Goal: Task Accomplishment & Management: Manage account settings

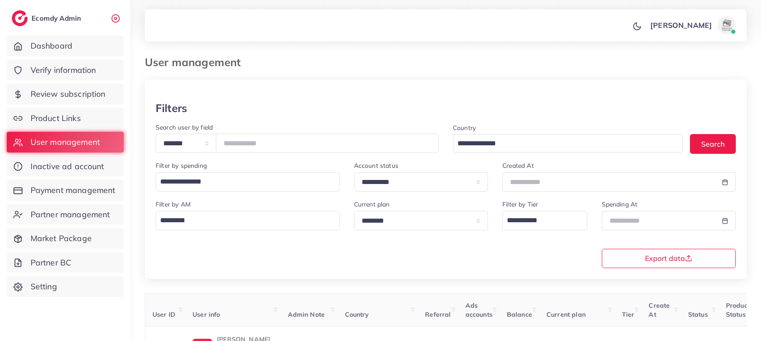
scroll to position [65, 0]
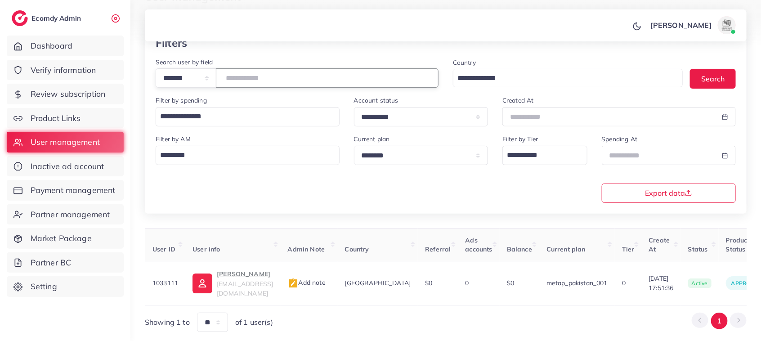
drag, startPoint x: 273, startPoint y: 82, endPoint x: 217, endPoint y: 84, distance: 56.2
click at [217, 84] on div "**********" at bounding box center [297, 77] width 283 height 19
drag, startPoint x: 266, startPoint y: 85, endPoint x: 220, endPoint y: 80, distance: 47.0
click at [220, 80] on div "**********" at bounding box center [297, 77] width 283 height 19
paste input "number"
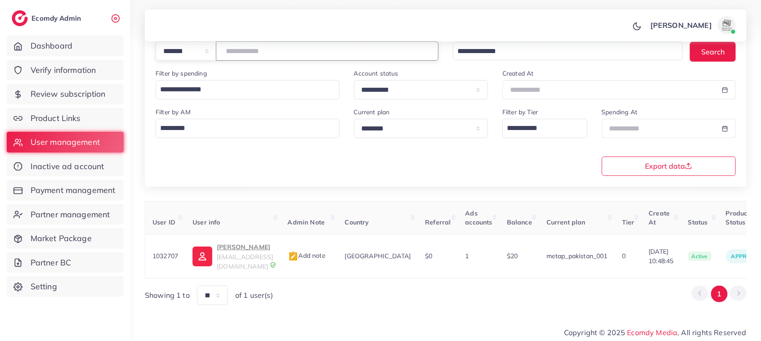
scroll to position [0, 151]
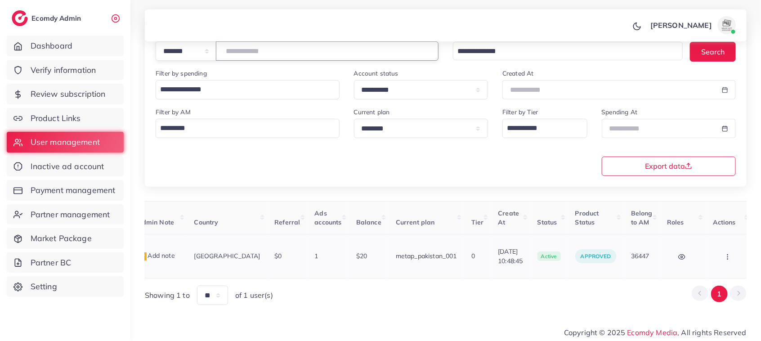
click at [718, 259] on button "button" at bounding box center [728, 256] width 31 height 20
type input "*******"
click at [698, 259] on span "Assign to AM" at bounding box center [704, 260] width 46 height 9
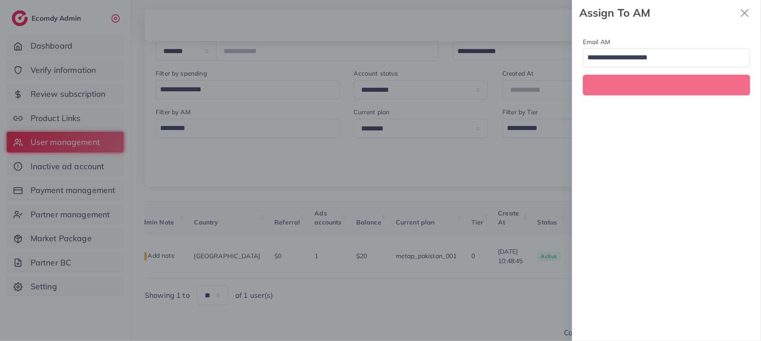
scroll to position [0, 151]
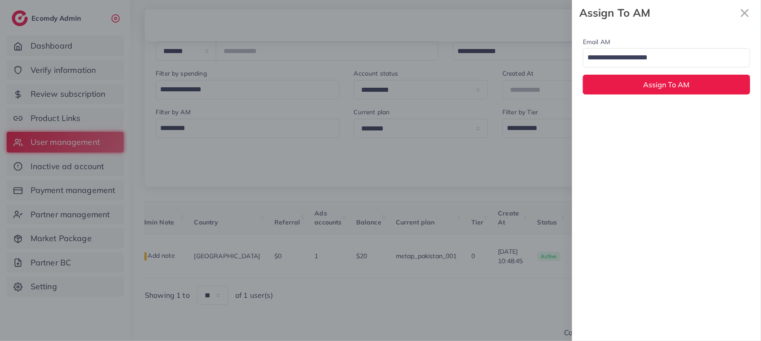
click at [671, 56] on input "Search for option" at bounding box center [661, 57] width 154 height 15
click at [672, 109] on div "Email AM natashashahid163@gmail.com Loading... None hadibaaslam@gmail.com natas…" at bounding box center [666, 183] width 189 height 315
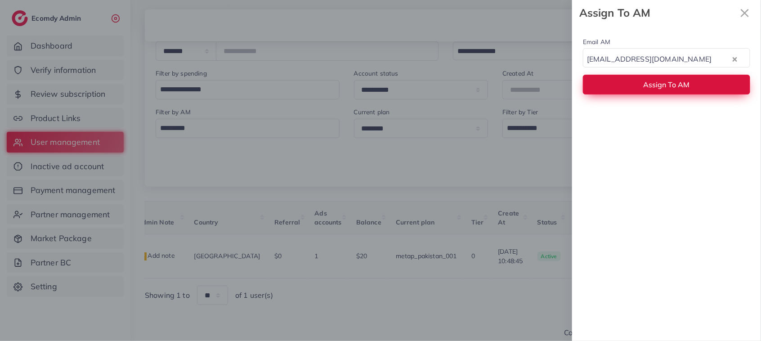
click at [671, 88] on span "Assign To AM" at bounding box center [667, 84] width 46 height 9
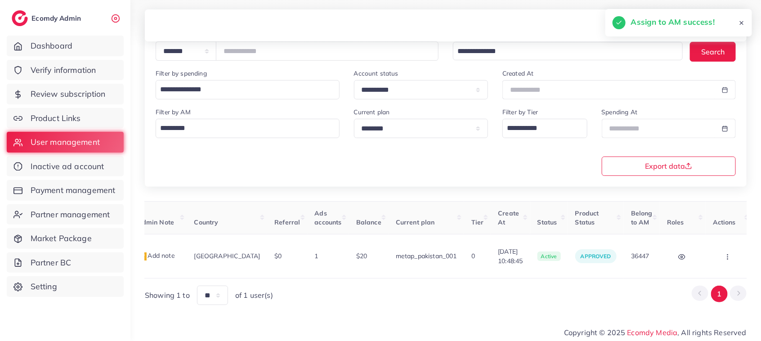
scroll to position [0, 0]
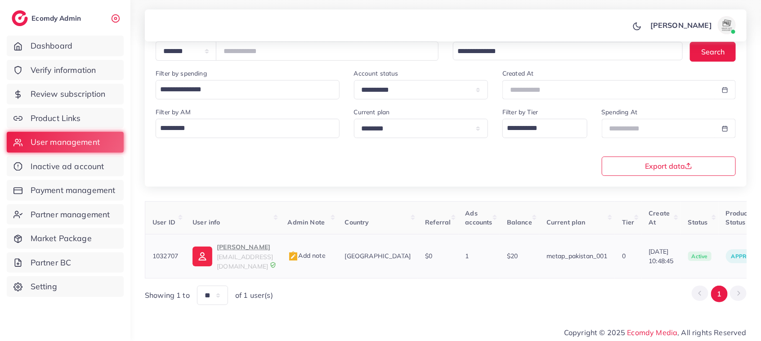
click at [224, 248] on p "Muhammad Talha" at bounding box center [245, 247] width 56 height 11
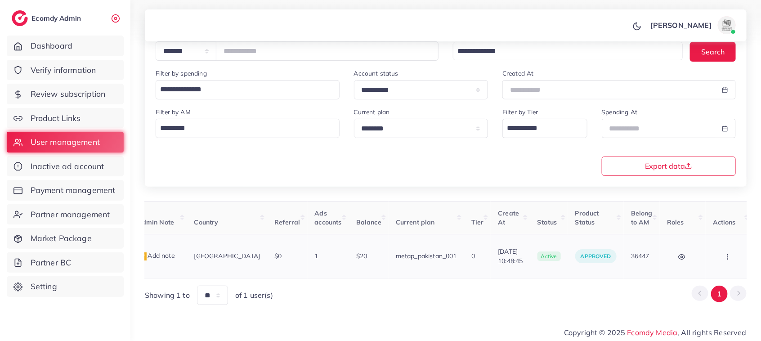
click at [724, 253] on icon "button" at bounding box center [727, 256] width 7 height 7
click at [703, 252] on link "Assign to AM" at bounding box center [709, 261] width 75 height 20
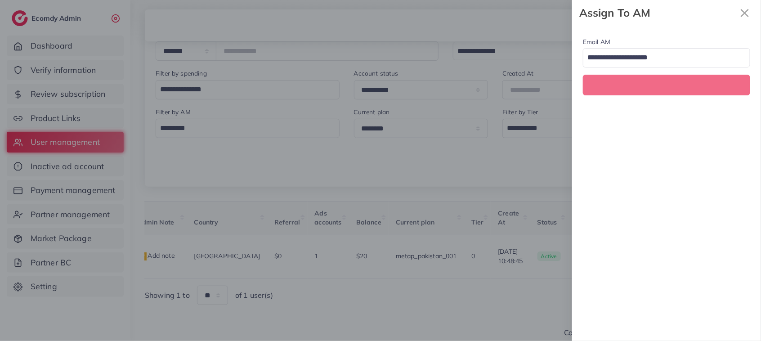
scroll to position [0, 151]
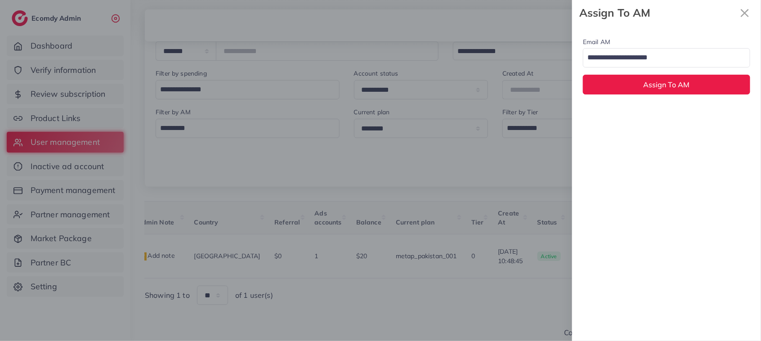
click at [673, 55] on input "Search for option" at bounding box center [661, 57] width 154 height 15
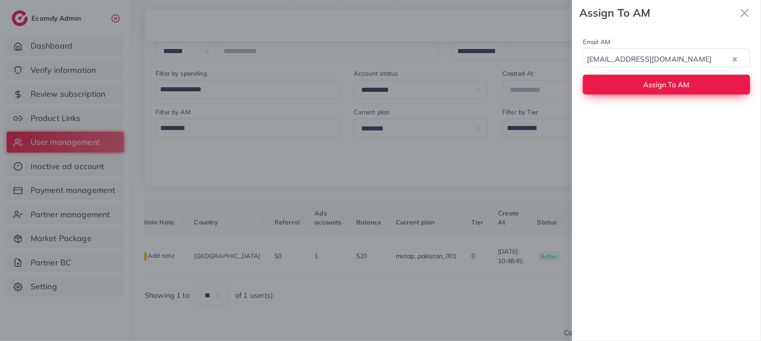
drag, startPoint x: 658, startPoint y: 117, endPoint x: 650, endPoint y: 89, distance: 29.4
click at [650, 89] on span "Assign To AM" at bounding box center [667, 84] width 46 height 9
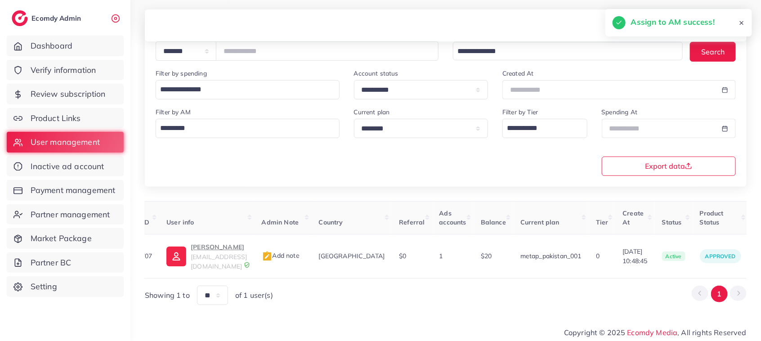
scroll to position [0, 0]
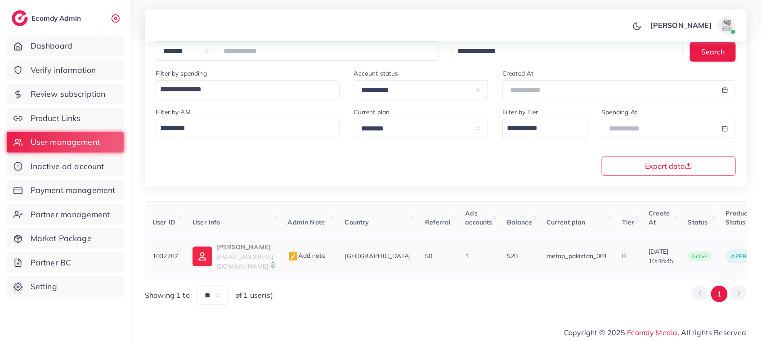
click at [235, 244] on p "Muhammad Talha" at bounding box center [245, 247] width 56 height 11
drag, startPoint x: 629, startPoint y: 246, endPoint x: 665, endPoint y: 245, distance: 36.0
click at [665, 245] on td "09/09/2025, 10:48:45" at bounding box center [660, 256] width 39 height 44
copy span "09/09/2025"
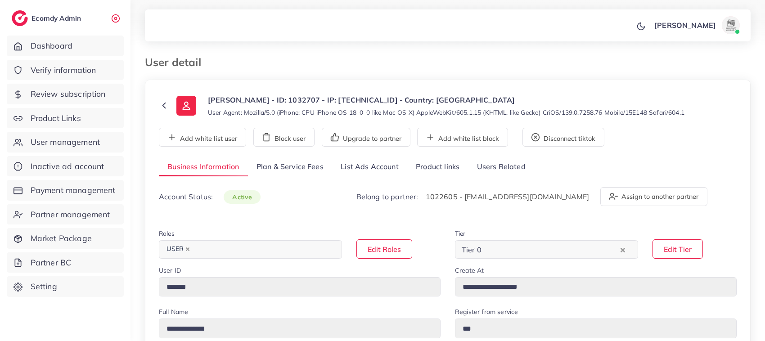
select select "********"
click at [344, 165] on link "List Ads Account" at bounding box center [369, 166] width 75 height 19
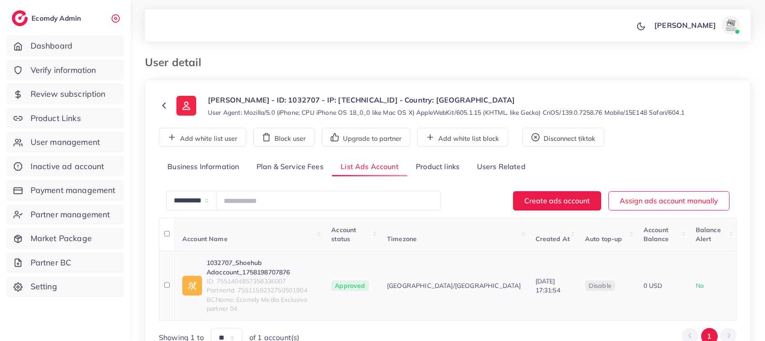
click at [309, 258] on link "1032707_Shoehub Adaccount_1758198707876" at bounding box center [261, 267] width 110 height 18
click at [157, 103] on div "Muhammad Talha - ID: 1032707 - IP: 39.34.106.245 - Country: Pakistan User Agent…" at bounding box center [448, 105] width 592 height 22
click at [168, 104] on icon at bounding box center [164, 105] width 10 height 10
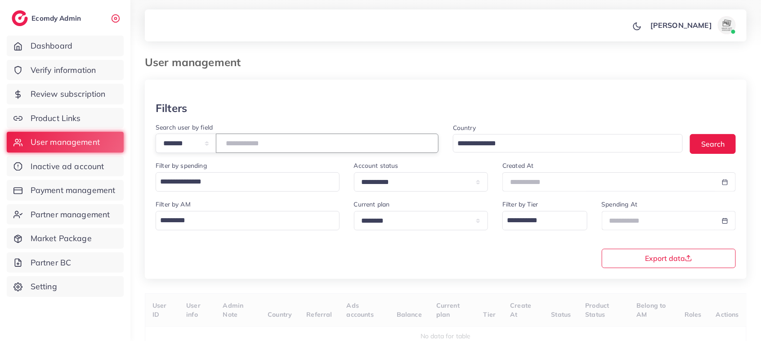
click at [255, 147] on input "number" at bounding box center [327, 143] width 223 height 19
paste input "*******"
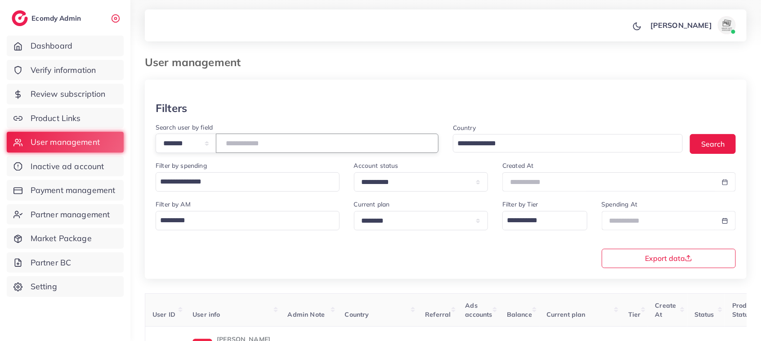
scroll to position [92, 0]
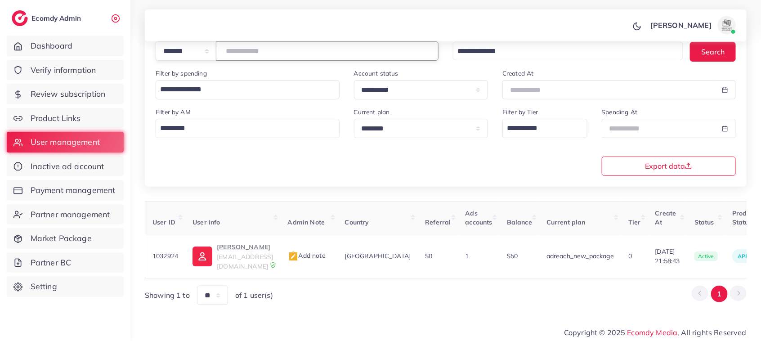
drag, startPoint x: 273, startPoint y: 49, endPoint x: 196, endPoint y: 61, distance: 78.4
click at [196, 61] on div "**********" at bounding box center [297, 50] width 283 height 19
paste input "number"
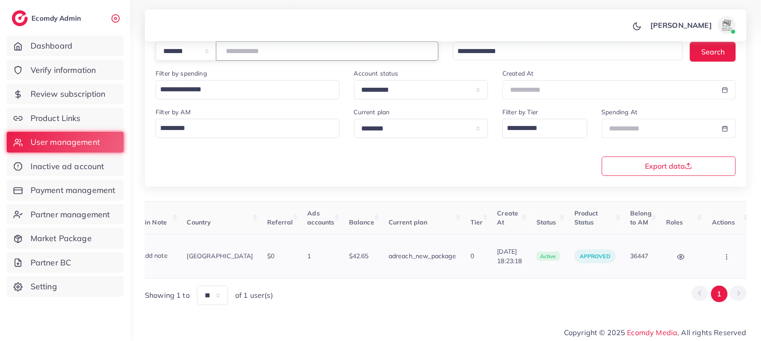
click at [723, 255] on icon "button" at bounding box center [726, 256] width 7 height 7
click at [698, 256] on span "Assign to AM" at bounding box center [703, 260] width 46 height 9
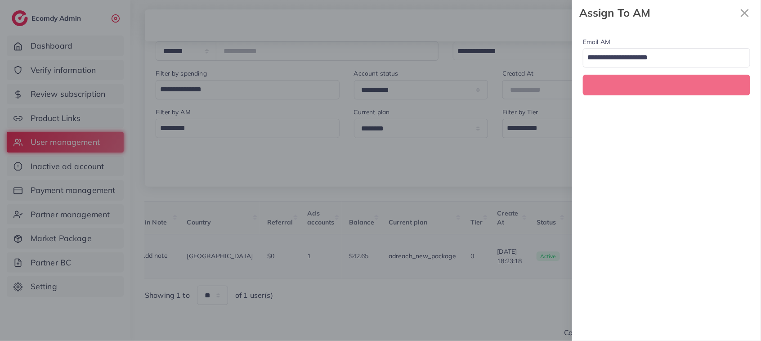
scroll to position [0, 158]
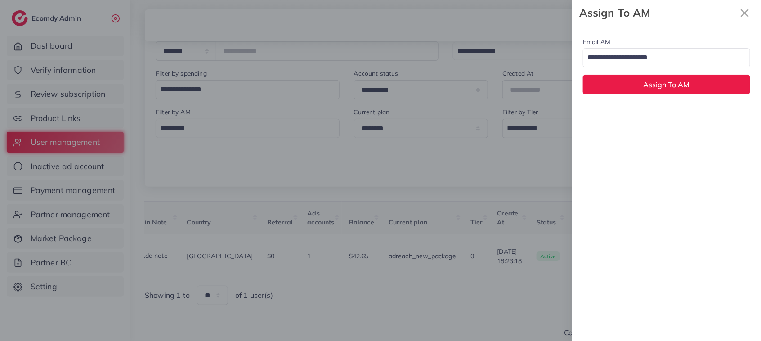
click at [702, 60] on input "Search for option" at bounding box center [661, 57] width 154 height 15
click at [693, 113] on div "Email AM natashashahid163@gmail.com Loading... None hadibaaslam@gmail.com natas…" at bounding box center [666, 183] width 189 height 315
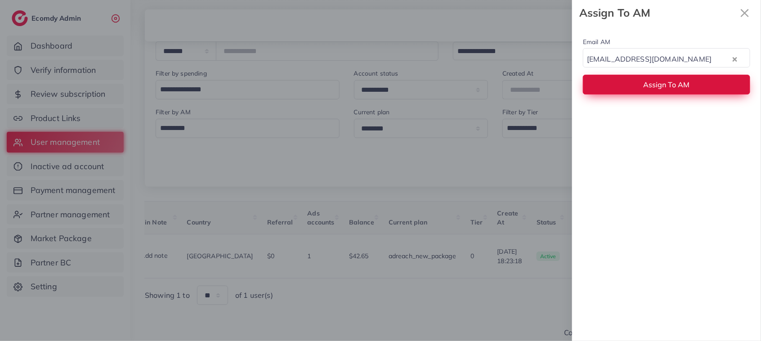
click at [678, 79] on button "Assign To AM" at bounding box center [666, 84] width 167 height 19
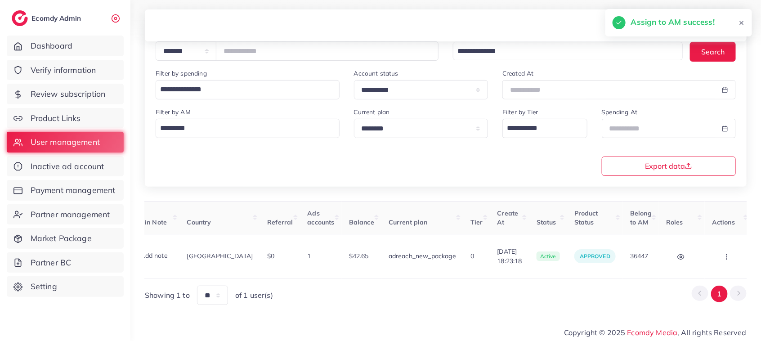
scroll to position [0, 0]
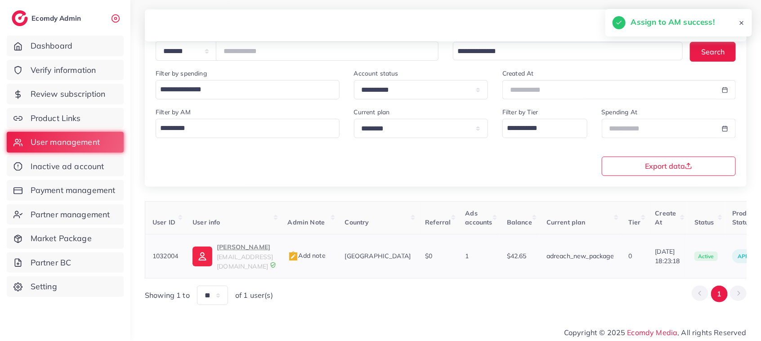
click at [257, 246] on p "Maida Khawaja" at bounding box center [245, 247] width 56 height 11
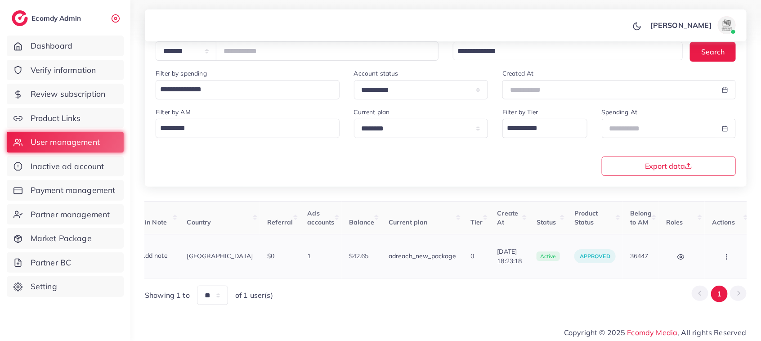
click at [725, 248] on button "button" at bounding box center [727, 256] width 31 height 20
click at [711, 251] on link "Assign to AM" at bounding box center [708, 261] width 75 height 20
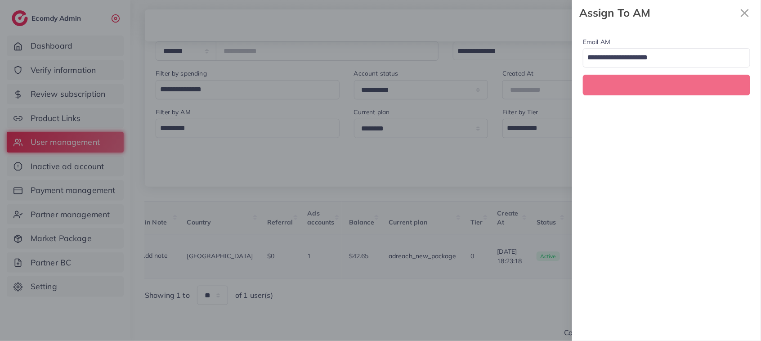
scroll to position [0, 158]
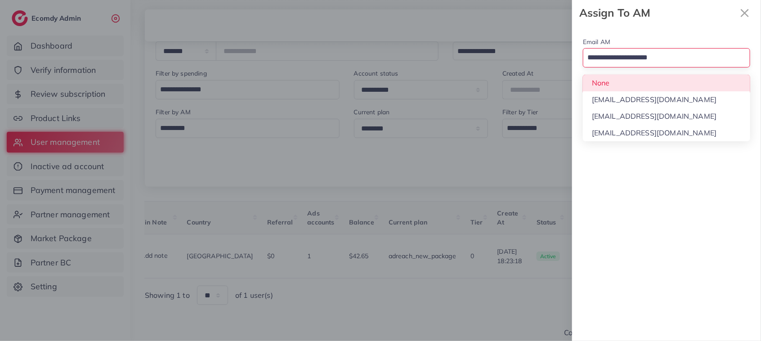
click at [677, 54] on input "Search for option" at bounding box center [661, 57] width 154 height 15
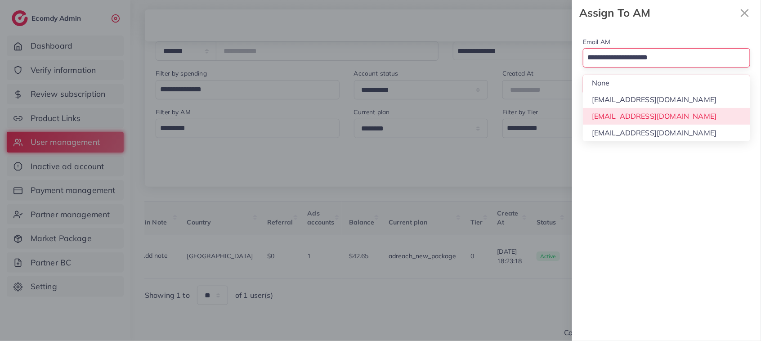
click at [669, 119] on div "Email AM Loading... None hadibaaslam@gmail.com natashashahid163@gmail.com wajah…" at bounding box center [666, 183] width 189 height 315
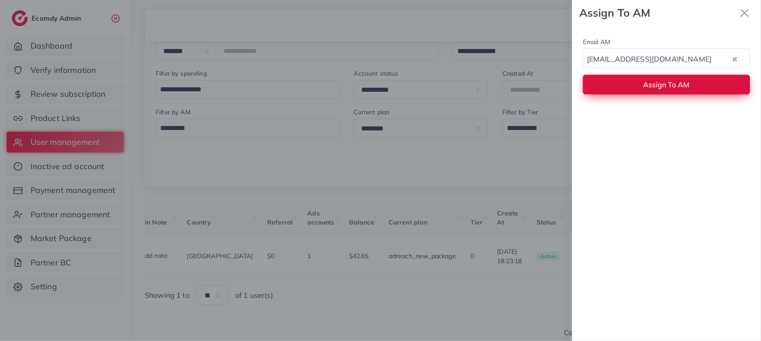
click at [670, 91] on button "Assign To AM" at bounding box center [666, 84] width 167 height 19
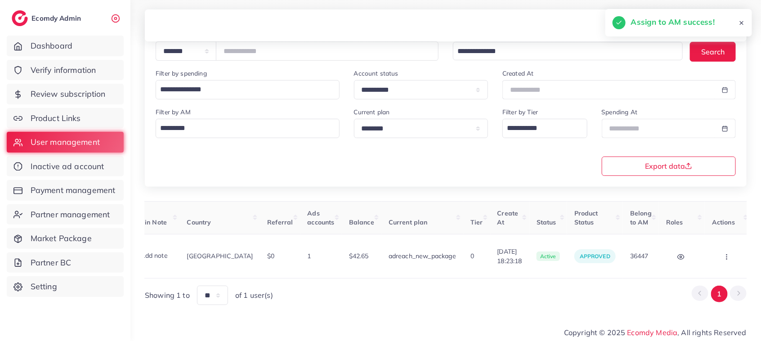
scroll to position [0, 0]
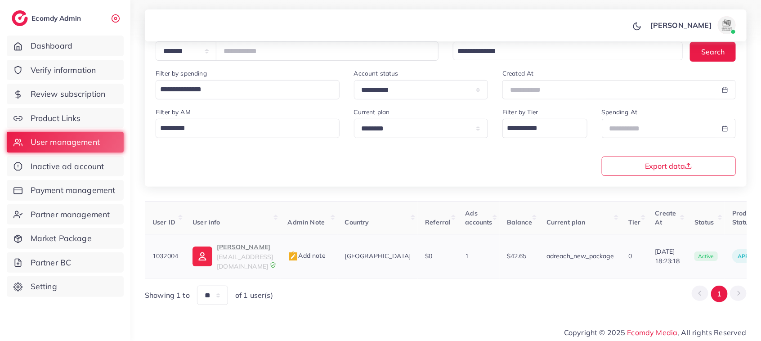
click at [229, 252] on p "Maida Khawaja" at bounding box center [245, 247] width 56 height 11
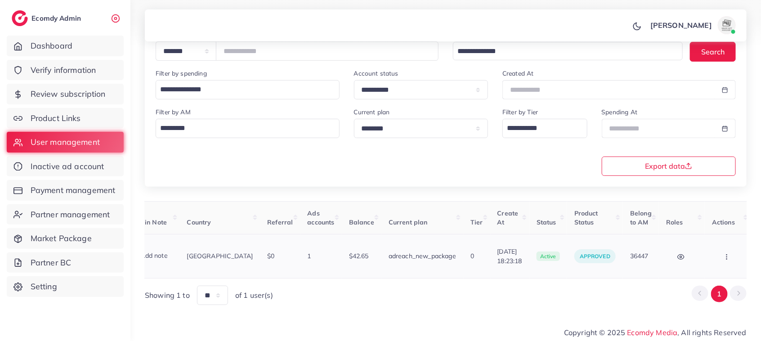
click at [723, 257] on icon "button" at bounding box center [726, 256] width 7 height 7
click at [709, 257] on span "Assign to AM" at bounding box center [703, 260] width 46 height 9
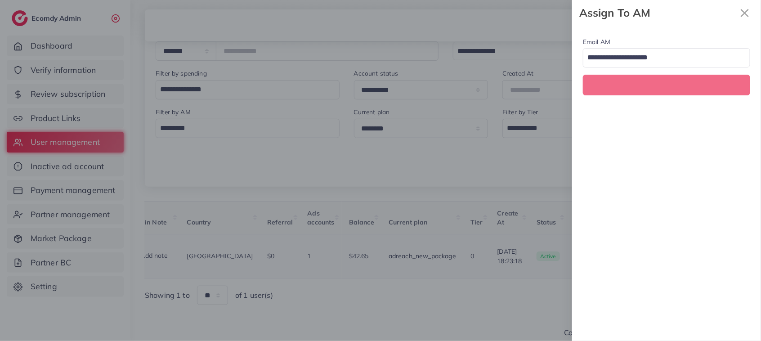
scroll to position [0, 158]
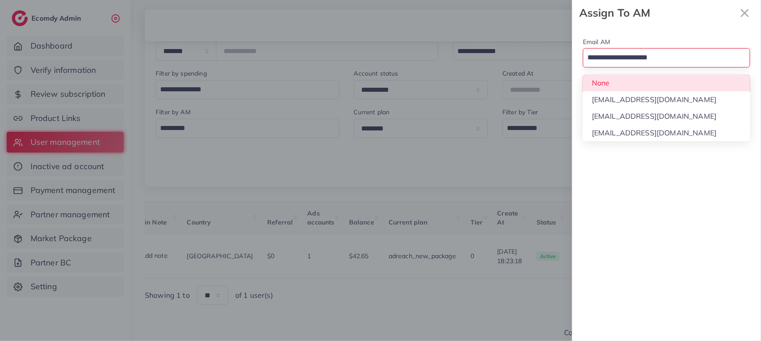
click at [669, 63] on input "Search for option" at bounding box center [661, 57] width 154 height 15
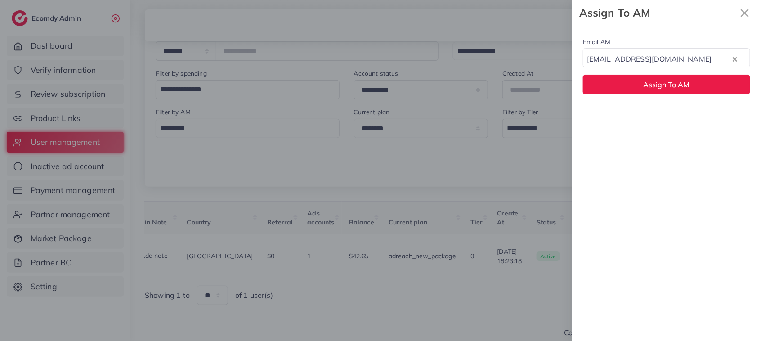
click at [660, 115] on div "Email AM natashashahid163@gmail.com Loading... None hadibaaslam@gmail.com natas…" at bounding box center [666, 183] width 189 height 315
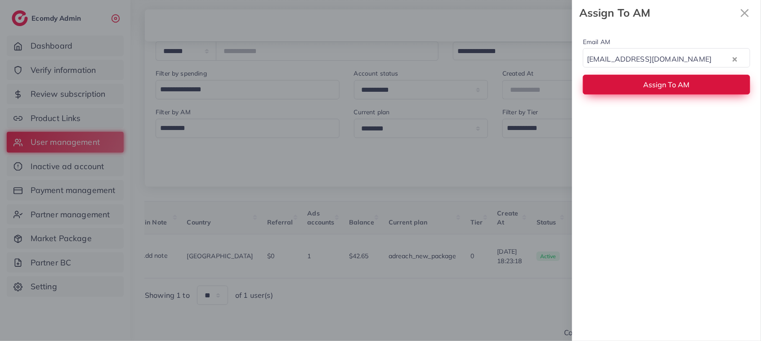
click at [658, 88] on span "Assign To AM" at bounding box center [667, 84] width 46 height 9
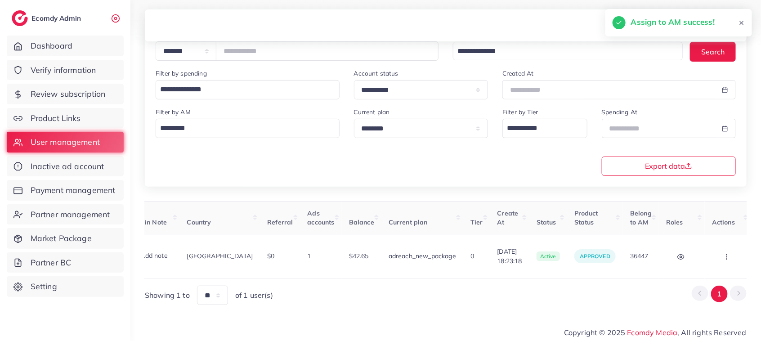
scroll to position [0, 0]
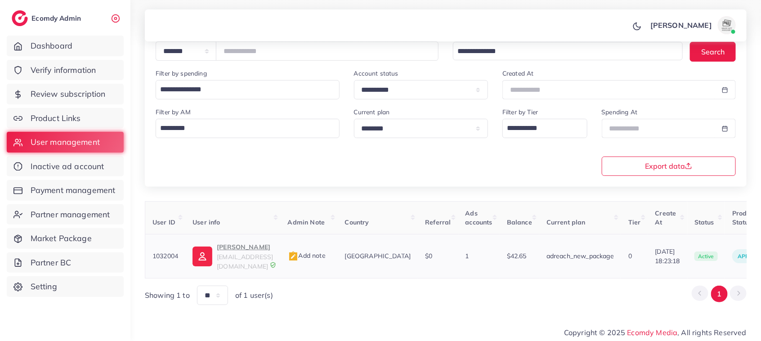
click at [227, 252] on p "Maida Khawaja" at bounding box center [245, 247] width 56 height 11
drag, startPoint x: 637, startPoint y: 247, endPoint x: 673, endPoint y: 248, distance: 36.0
click at [673, 248] on td "16/08/2025, 18:23:18" at bounding box center [667, 256] width 39 height 44
copy span "16/08/2025"
drag, startPoint x: 266, startPoint y: 53, endPoint x: 219, endPoint y: 46, distance: 47.7
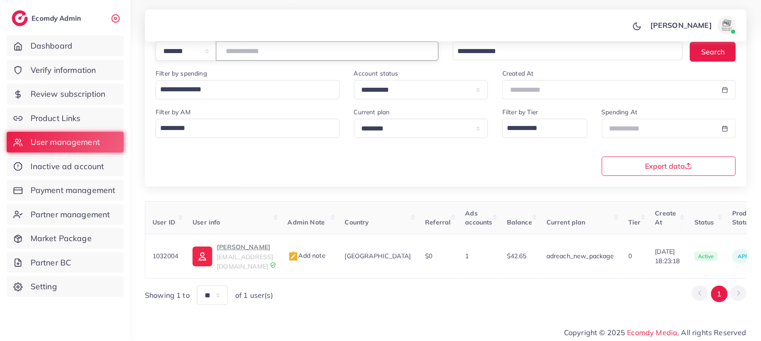
click at [219, 46] on div "**********" at bounding box center [297, 50] width 283 height 19
paste input "number"
drag, startPoint x: 273, startPoint y: 57, endPoint x: 219, endPoint y: 58, distance: 54.9
click at [219, 58] on div "**********" at bounding box center [297, 50] width 283 height 19
paste input "number"
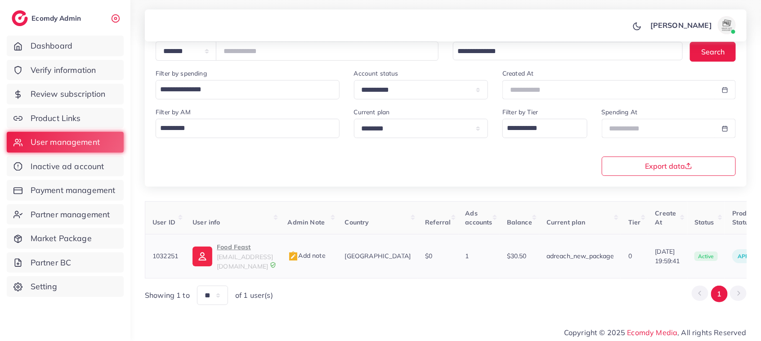
click at [243, 245] on p "Food Feast" at bounding box center [245, 247] width 56 height 11
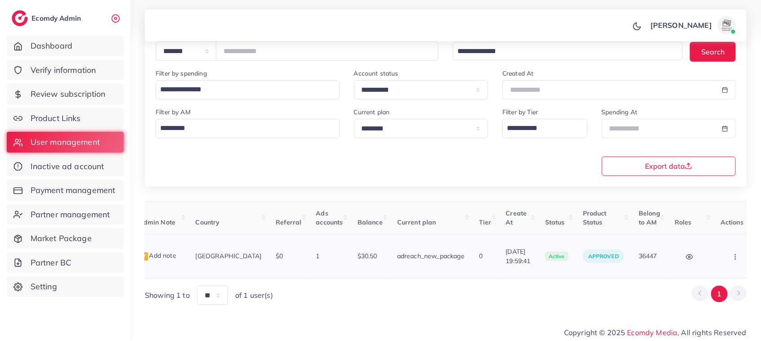
click at [732, 253] on icon "button" at bounding box center [735, 256] width 7 height 7
click at [713, 256] on span "Assign to AM" at bounding box center [712, 260] width 46 height 9
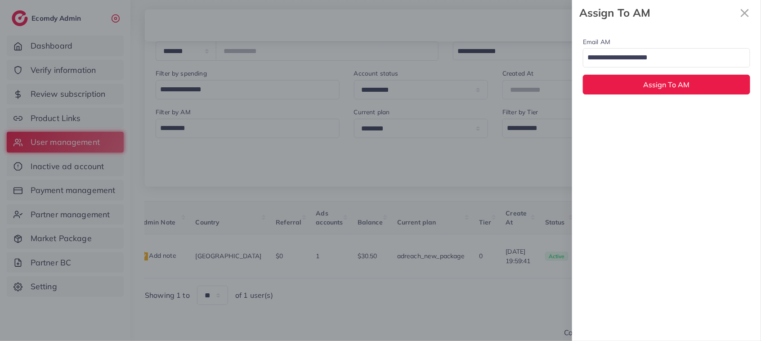
click at [682, 61] on input "Search for option" at bounding box center [661, 57] width 154 height 15
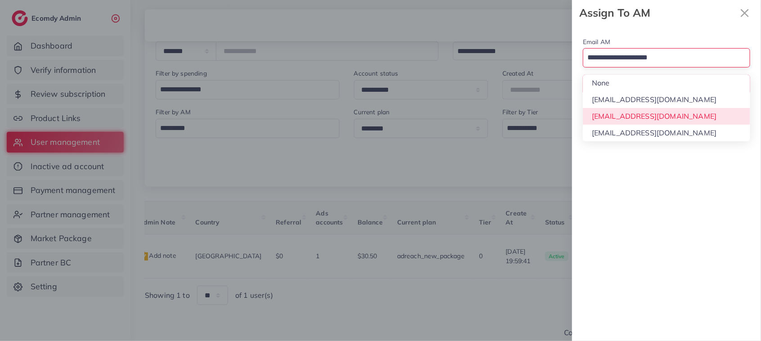
click at [659, 118] on div "Email AM Loading... None hadibaaslam@gmail.com natashashahid163@gmail.com wajah…" at bounding box center [666, 183] width 189 height 315
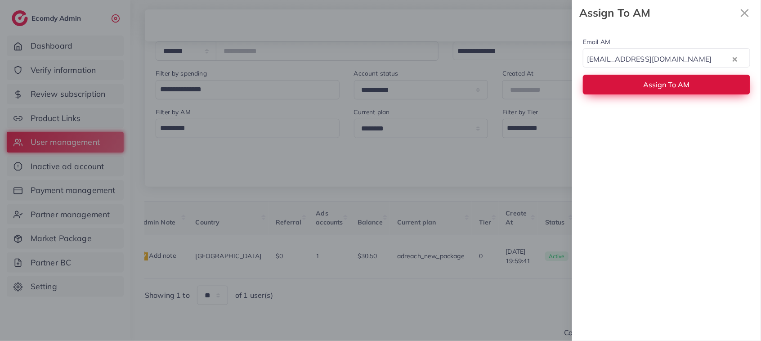
click at [655, 87] on span "Assign To AM" at bounding box center [667, 84] width 46 height 9
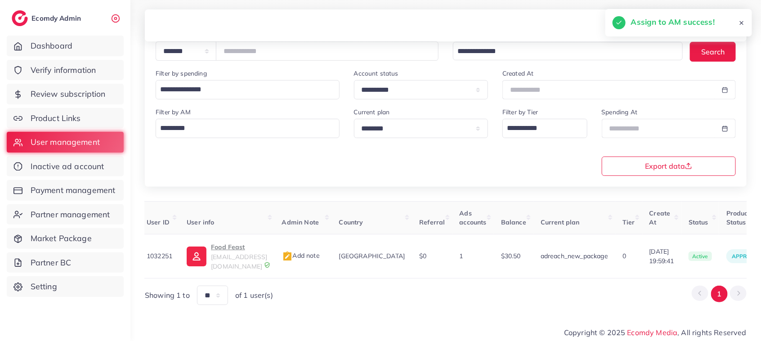
scroll to position [0, 0]
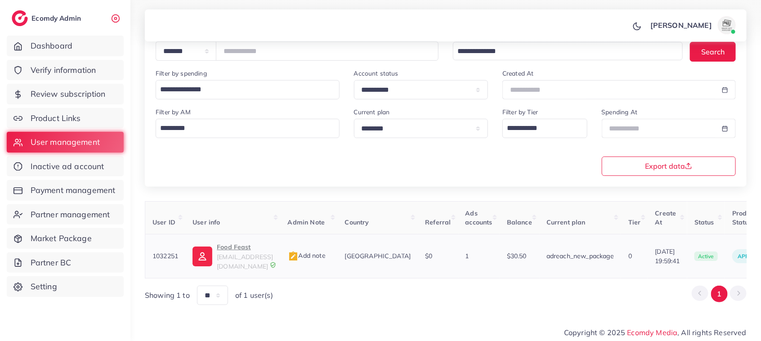
click at [241, 246] on p "Food Feast" at bounding box center [245, 247] width 56 height 11
drag, startPoint x: 278, startPoint y: 55, endPoint x: 223, endPoint y: 55, distance: 54.4
click at [223, 55] on div "**********" at bounding box center [297, 50] width 283 height 19
paste input "number"
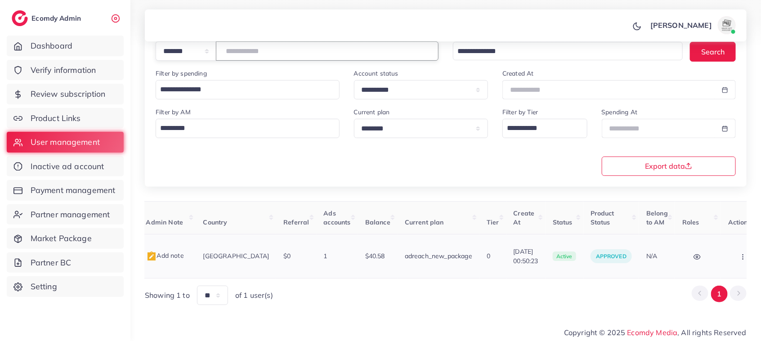
click at [728, 250] on button "button" at bounding box center [743, 256] width 31 height 20
click at [708, 258] on span "Assign to AM" at bounding box center [720, 260] width 46 height 9
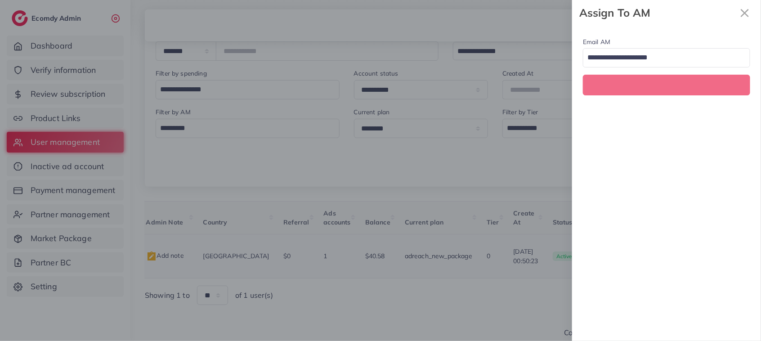
scroll to position [0, 142]
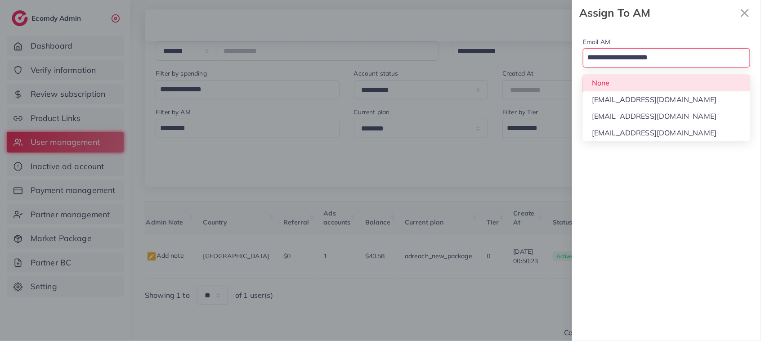
click at [681, 60] on input "Search for option" at bounding box center [661, 57] width 154 height 15
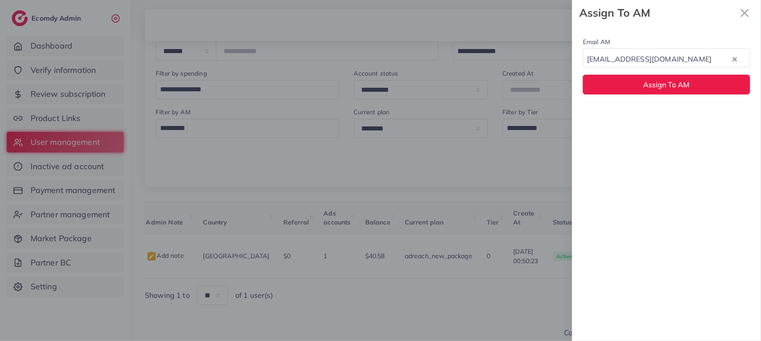
click at [675, 113] on div "Email AM natashashahid163@gmail.com Loading... None hadibaaslam@gmail.com natas…" at bounding box center [666, 183] width 189 height 315
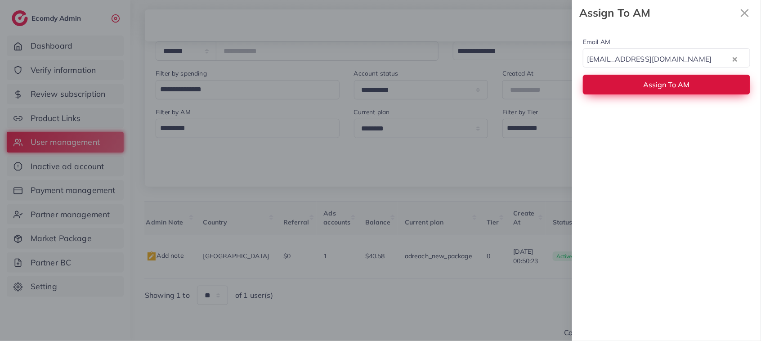
click at [673, 88] on span "Assign To AM" at bounding box center [667, 84] width 46 height 9
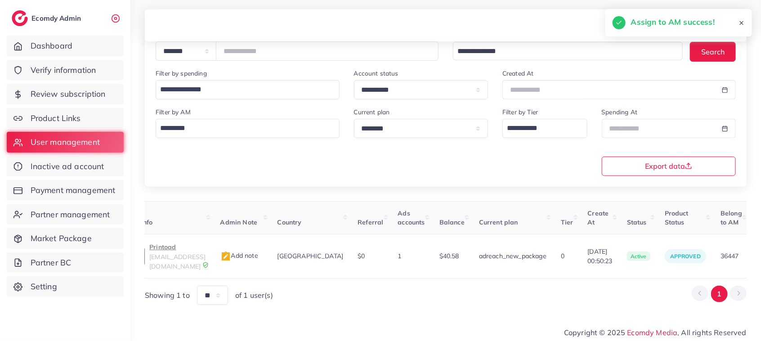
scroll to position [0, 0]
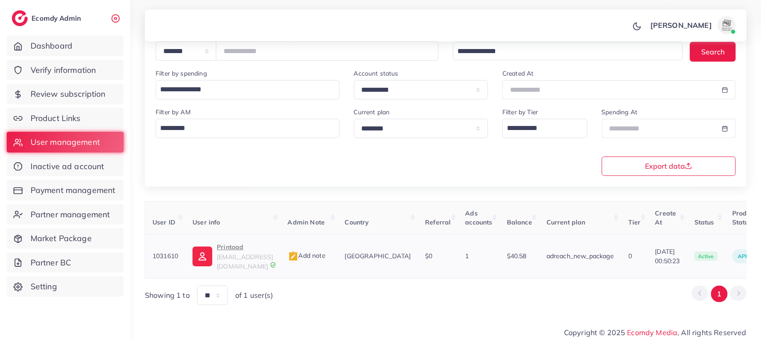
click at [233, 250] on p "Printoad" at bounding box center [245, 247] width 56 height 11
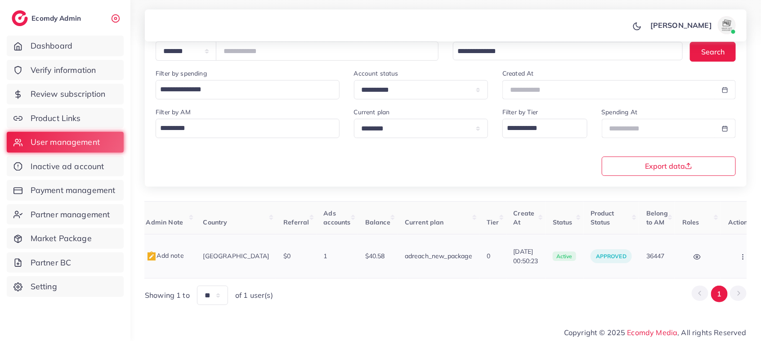
click at [739, 254] on icon "button" at bounding box center [742, 256] width 7 height 7
click at [700, 256] on span "Assign to AM" at bounding box center [720, 260] width 46 height 9
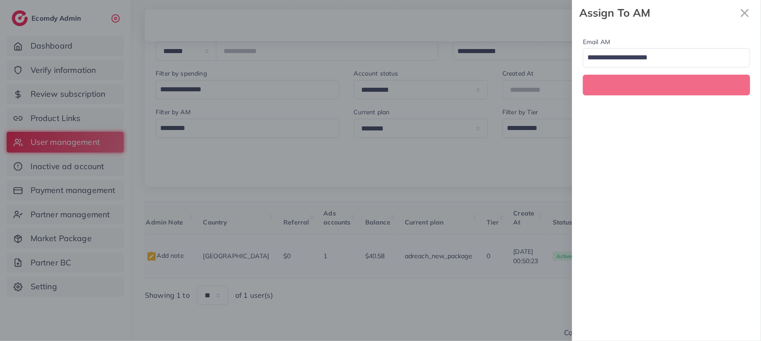
scroll to position [0, 142]
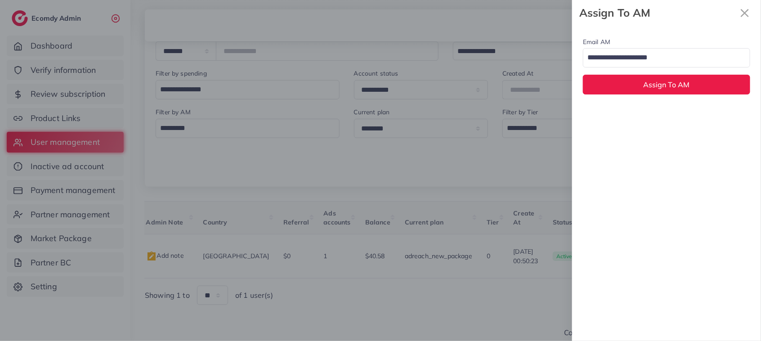
click at [676, 59] on input "Search for option" at bounding box center [661, 57] width 154 height 15
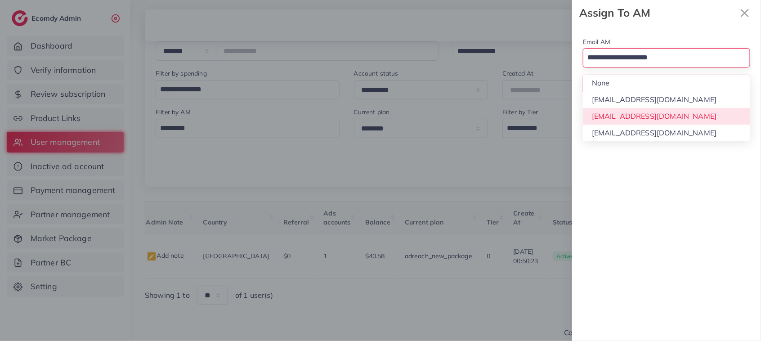
click at [662, 111] on div "Email AM Loading... None hadibaaslam@gmail.com natashashahid163@gmail.com wajah…" at bounding box center [666, 183] width 189 height 315
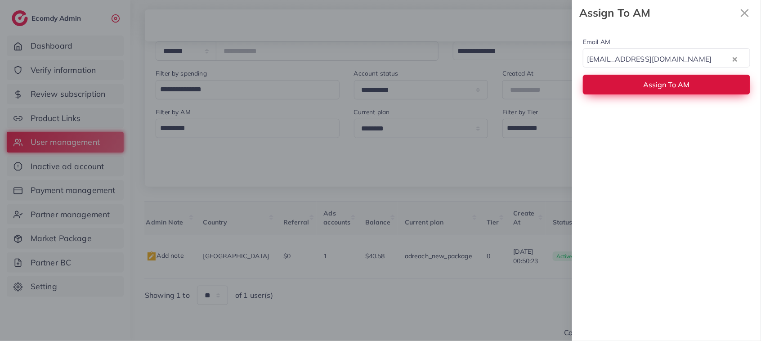
click at [662, 85] on span "Assign To AM" at bounding box center [667, 84] width 46 height 9
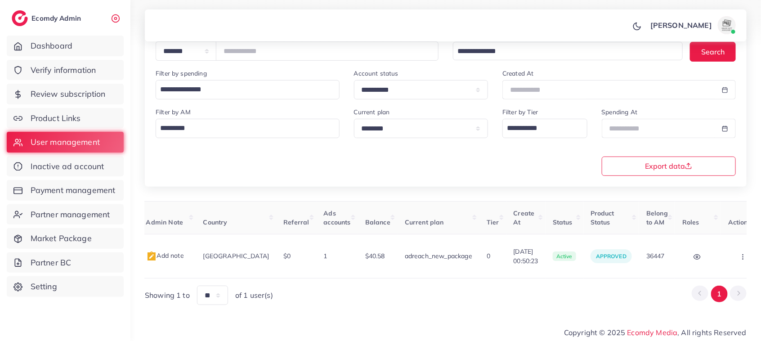
scroll to position [0, 0]
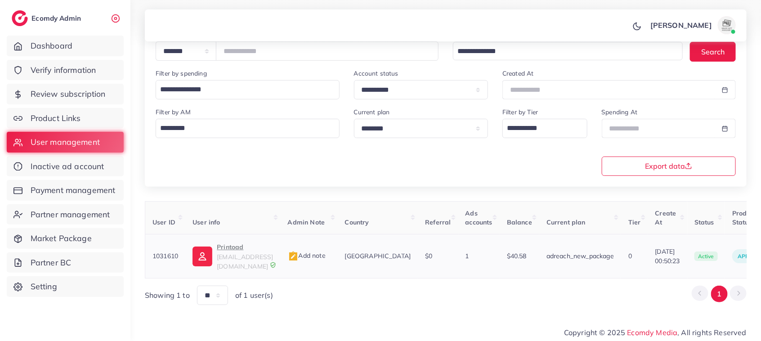
click at [233, 246] on p "Printoad" at bounding box center [245, 247] width 56 height 11
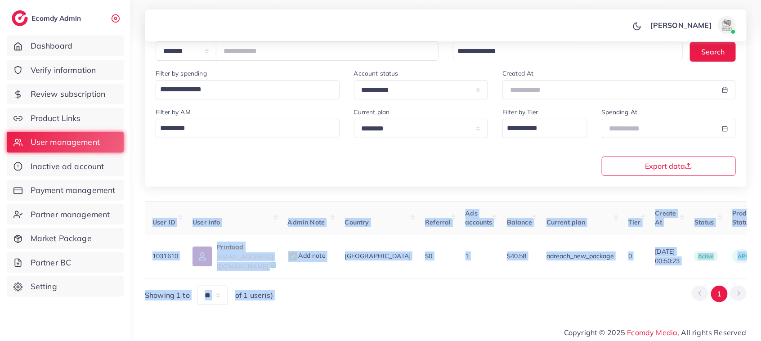
click at [485, 275] on div "User ID User info Admin Note Country Referral Ads accounts Balance Current plan…" at bounding box center [446, 253] width 602 height 104
click at [484, 286] on div "Showing 1 to ** ** ** *** of 1 user(s) 1" at bounding box center [446, 295] width 602 height 19
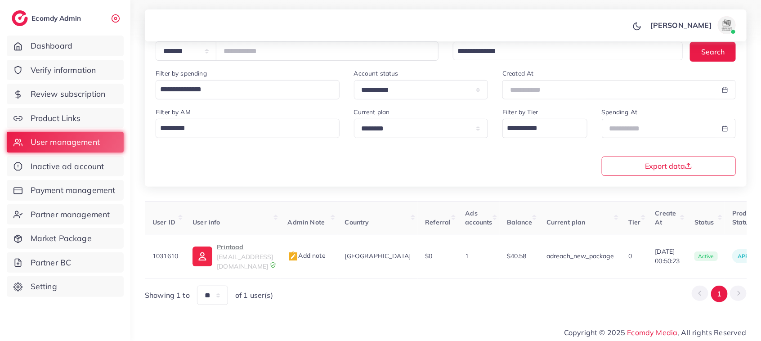
scroll to position [0, 142]
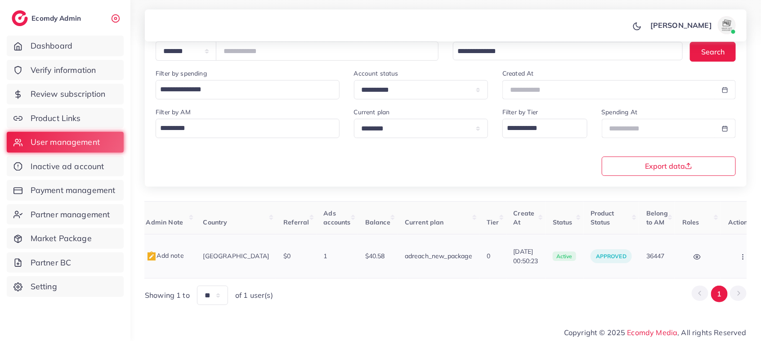
click at [728, 248] on button "button" at bounding box center [743, 256] width 31 height 20
click at [702, 253] on link "Assign to AM" at bounding box center [724, 261] width 75 height 20
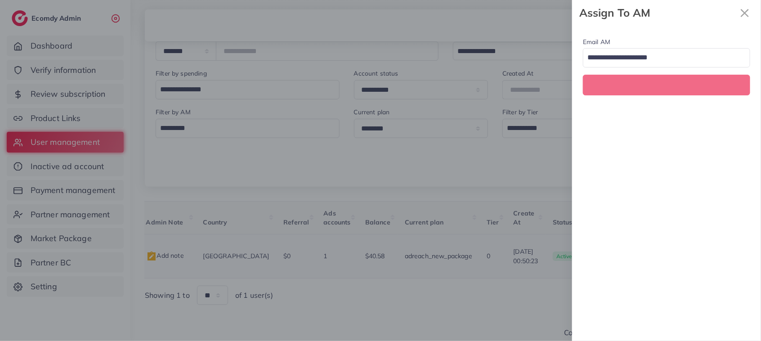
scroll to position [0, 142]
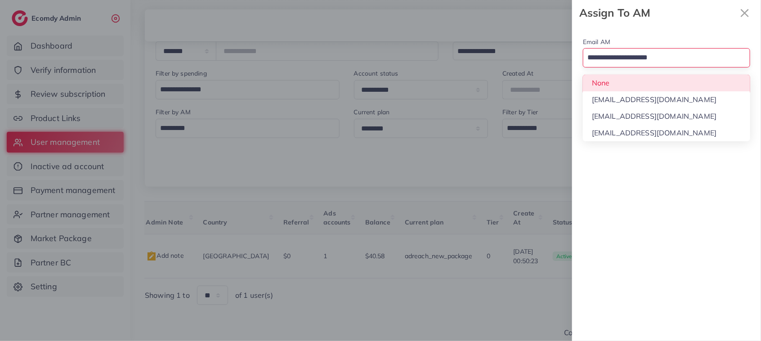
click at [686, 66] on input "Search for option" at bounding box center [661, 57] width 154 height 15
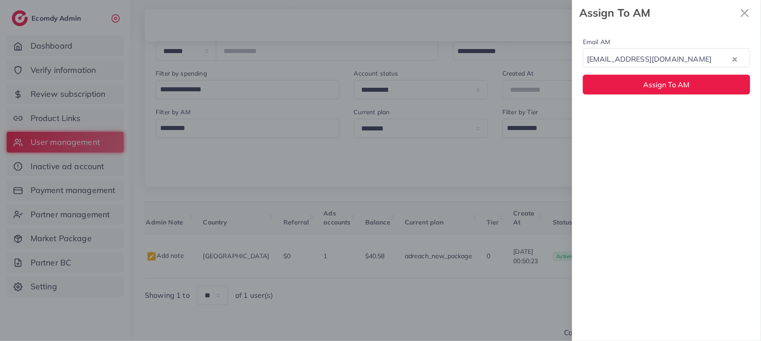
click at [678, 115] on div "Email AM natashashahid163@gmail.com Loading... None hadibaaslam@gmail.com natas…" at bounding box center [666, 183] width 189 height 315
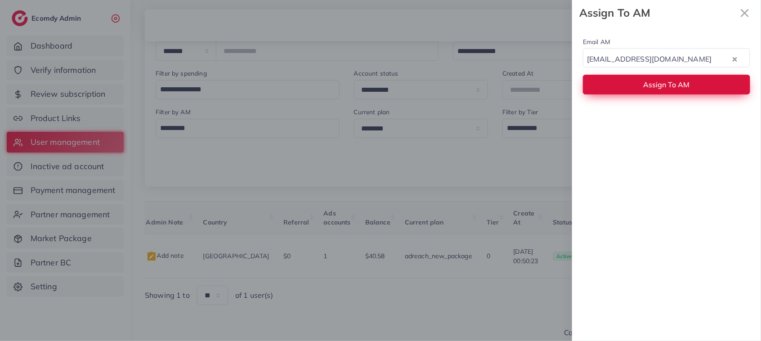
click at [677, 91] on button "Assign To AM" at bounding box center [666, 84] width 167 height 19
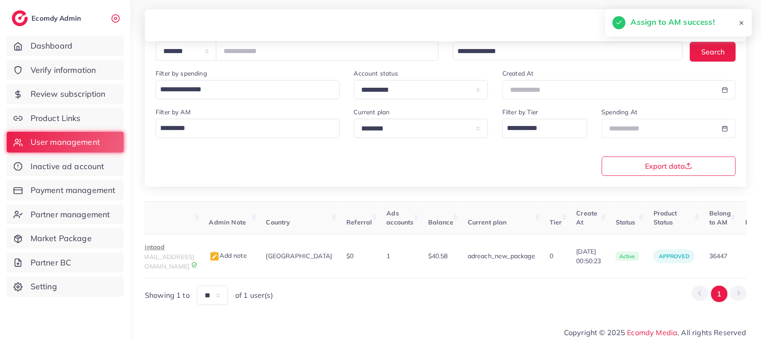
scroll to position [0, 0]
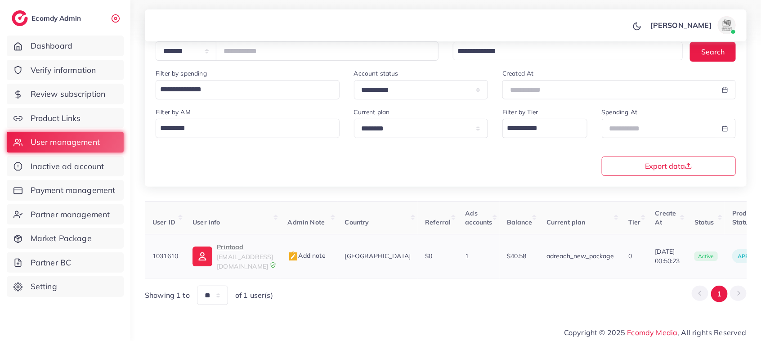
click at [235, 250] on p "Printoad" at bounding box center [245, 247] width 56 height 11
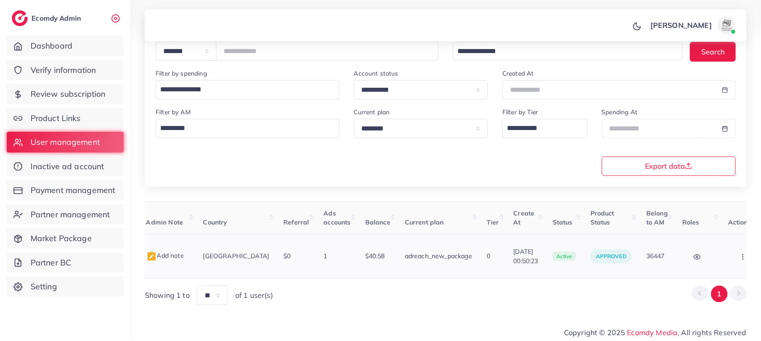
drag, startPoint x: 723, startPoint y: 250, endPoint x: 713, endPoint y: 250, distance: 9.9
click at [728, 250] on button "button" at bounding box center [743, 256] width 31 height 20
click at [713, 257] on span "Assign to AM" at bounding box center [720, 260] width 46 height 9
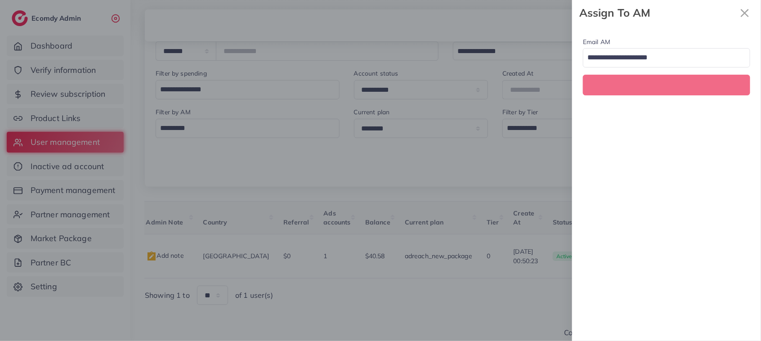
scroll to position [0, 142]
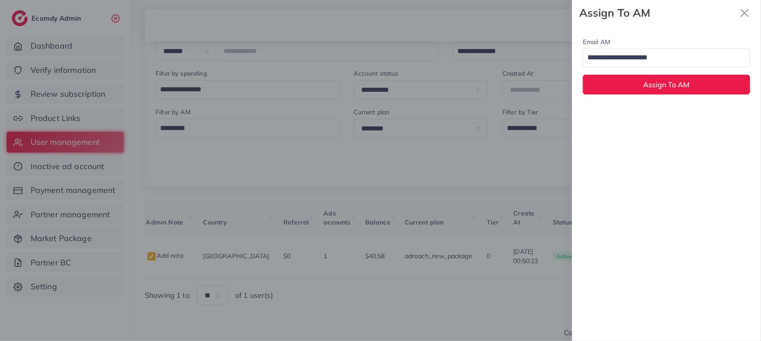
click at [677, 54] on input "Search for option" at bounding box center [661, 57] width 154 height 15
click at [657, 112] on div "Email AM natashashahid163@gmail.com Loading... None hadibaaslam@gmail.com natas…" at bounding box center [666, 183] width 189 height 315
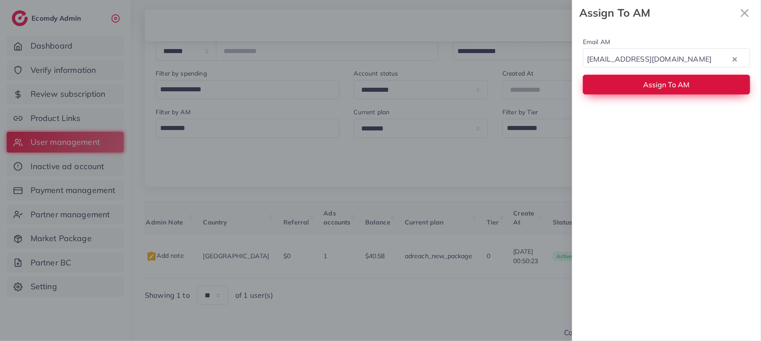
click at [643, 86] on button "Assign To AM" at bounding box center [666, 84] width 167 height 19
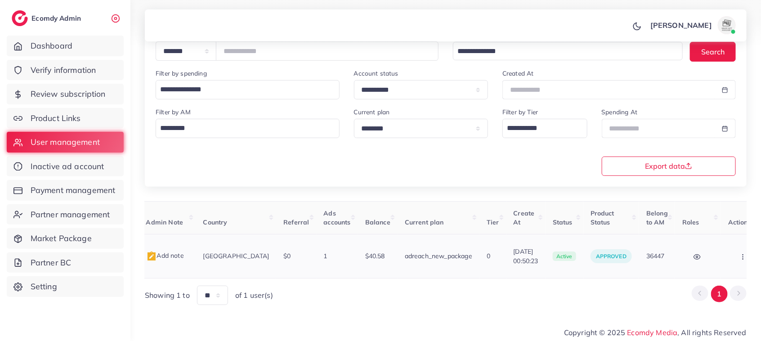
drag, startPoint x: 364, startPoint y: 277, endPoint x: 182, endPoint y: 255, distance: 183.4
click at [182, 255] on div "User ID User info Admin Note Country Referral Ads accounts Balance Current plan…" at bounding box center [446, 253] width 602 height 104
click at [302, 286] on div "Showing 1 to ** ** ** *** of 1 user(s) 1" at bounding box center [446, 295] width 602 height 19
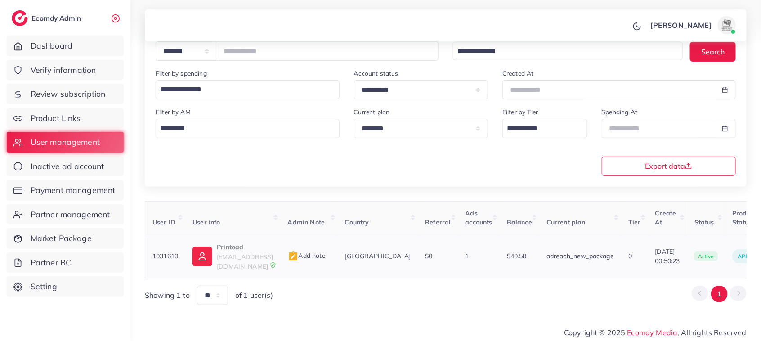
click at [232, 249] on p "Printoad" at bounding box center [245, 247] width 56 height 11
drag, startPoint x: 275, startPoint y: 56, endPoint x: 224, endPoint y: 53, distance: 51.4
click at [224, 53] on div "**********" at bounding box center [297, 50] width 283 height 19
paste input "number"
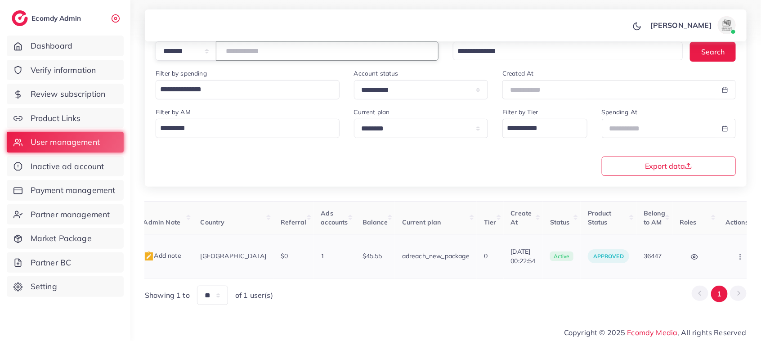
click at [737, 260] on icon "button" at bounding box center [740, 256] width 7 height 7
click at [696, 260] on span "Assign to AM" at bounding box center [717, 255] width 46 height 9
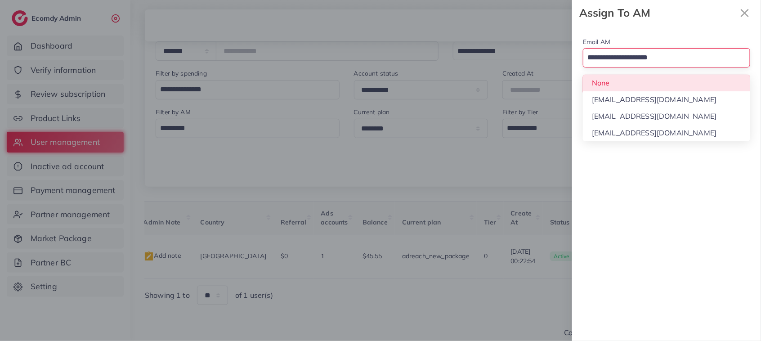
click at [678, 57] on input "Search for option" at bounding box center [661, 57] width 154 height 15
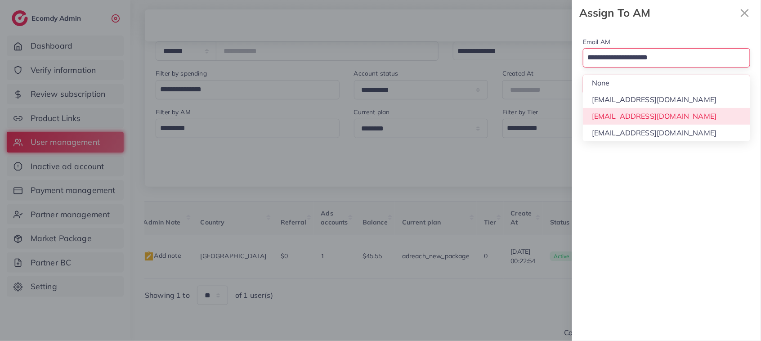
click at [648, 119] on div "Email AM Loading... None hadibaaslam@gmail.com natashashahid163@gmail.com wajah…" at bounding box center [666, 183] width 189 height 315
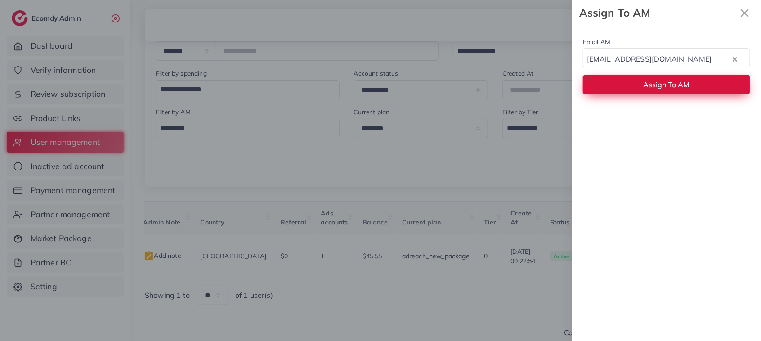
click at [644, 84] on span "Assign To AM" at bounding box center [667, 84] width 46 height 9
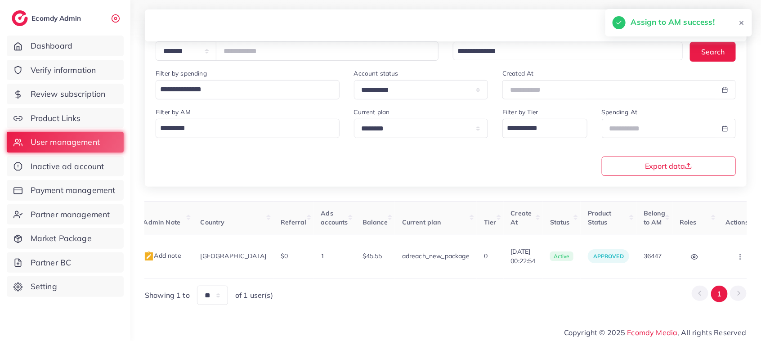
scroll to position [0, 0]
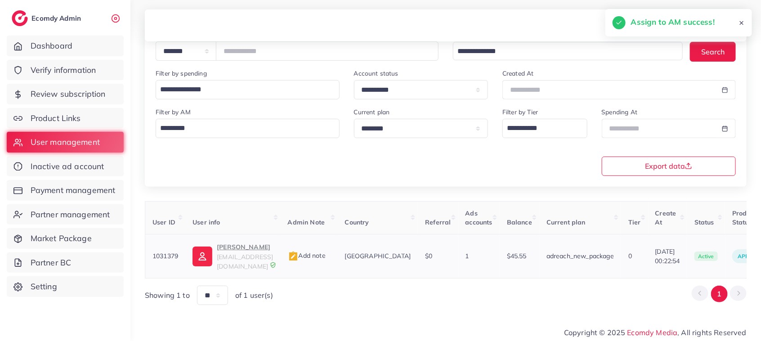
click at [246, 246] on p "Muhammad Adnan Afzal" at bounding box center [245, 247] width 56 height 11
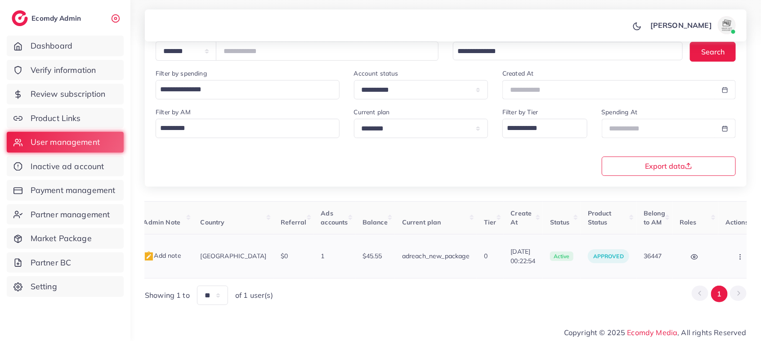
click at [737, 257] on icon "button" at bounding box center [740, 256] width 7 height 7
click at [703, 259] on span "Assign to AM" at bounding box center [717, 255] width 46 height 9
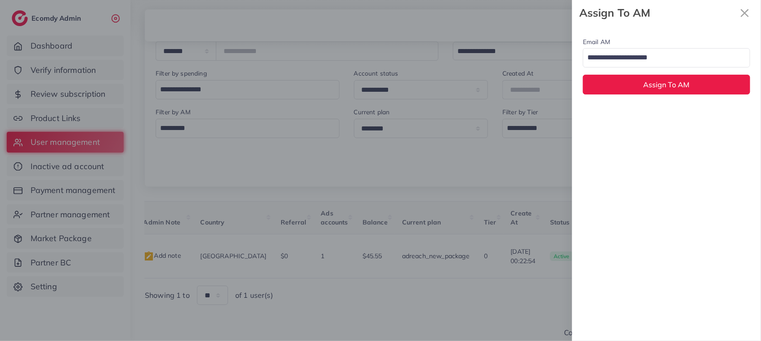
click at [665, 51] on div "Email AM Loading..." at bounding box center [666, 51] width 167 height 31
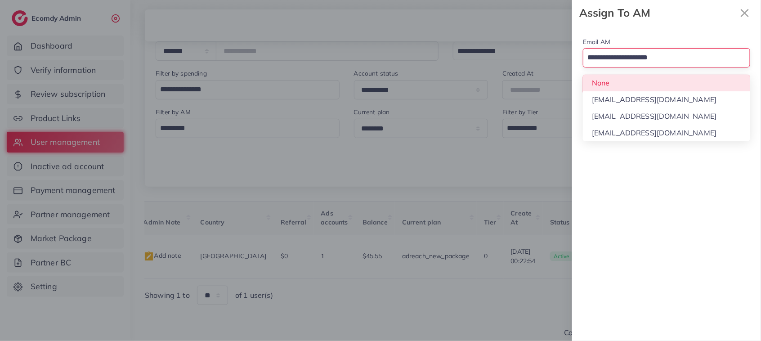
click at [665, 51] on input "Search for option" at bounding box center [661, 57] width 154 height 15
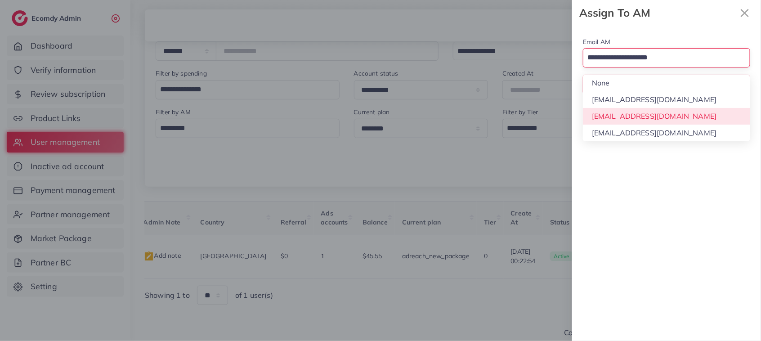
click at [651, 108] on div "Email AM Loading... None hadibaaslam@gmail.com natashashahid163@gmail.com wajah…" at bounding box center [666, 183] width 189 height 315
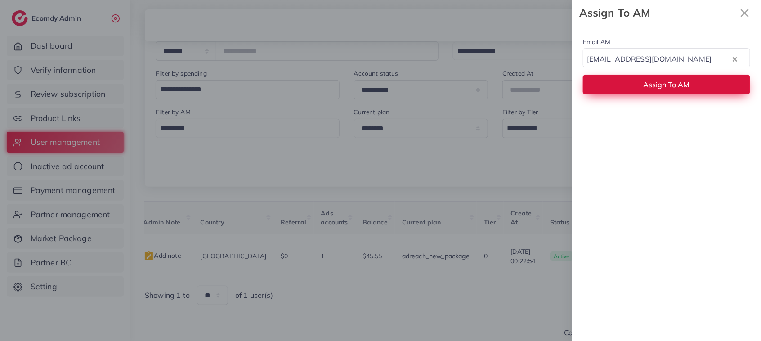
click at [644, 80] on span "Assign To AM" at bounding box center [667, 84] width 46 height 9
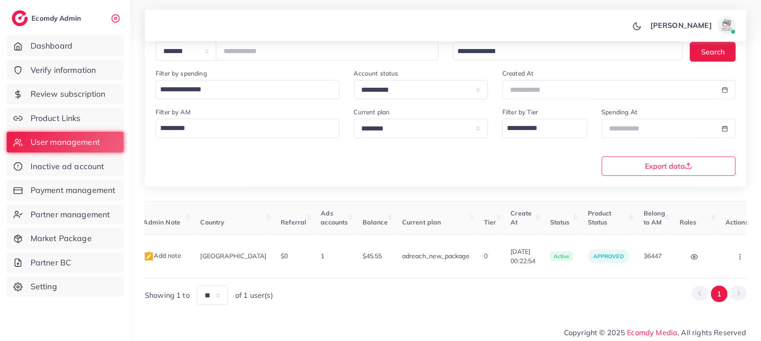
scroll to position [0, 0]
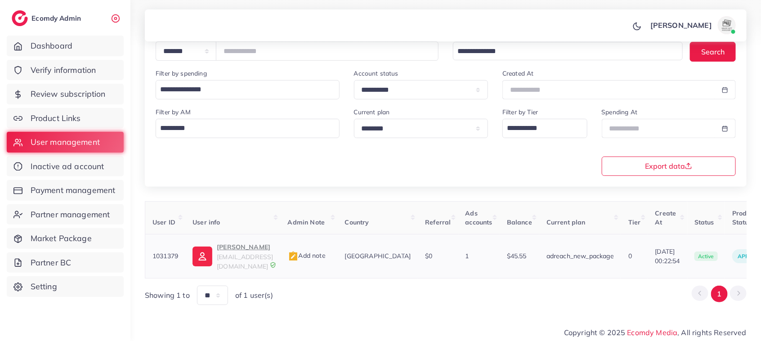
click at [257, 252] on p "Muhammad Adnan Afzal" at bounding box center [245, 247] width 56 height 11
drag, startPoint x: 625, startPoint y: 257, endPoint x: 660, endPoint y: 255, distance: 35.1
click at [660, 255] on td "31/07/2025, 00:22:54" at bounding box center [667, 256] width 39 height 44
copy span "31/07/2025"
drag, startPoint x: 278, startPoint y: 50, endPoint x: 215, endPoint y: 63, distance: 64.0
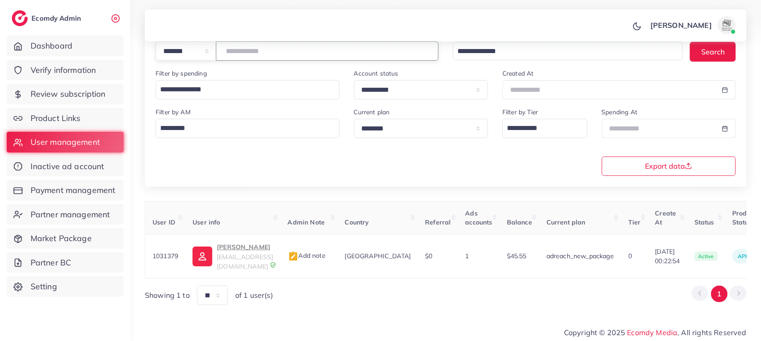
click at [215, 63] on div "**********" at bounding box center [296, 49] width 297 height 39
paste input "number"
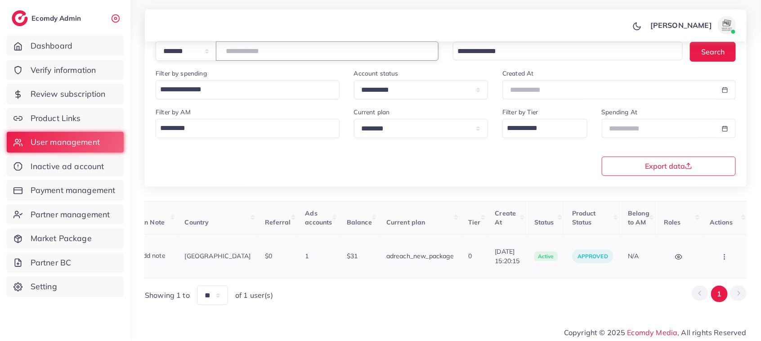
click at [717, 252] on button "button" at bounding box center [725, 256] width 31 height 20
click at [700, 252] on link "Assign to AM" at bounding box center [705, 261] width 75 height 20
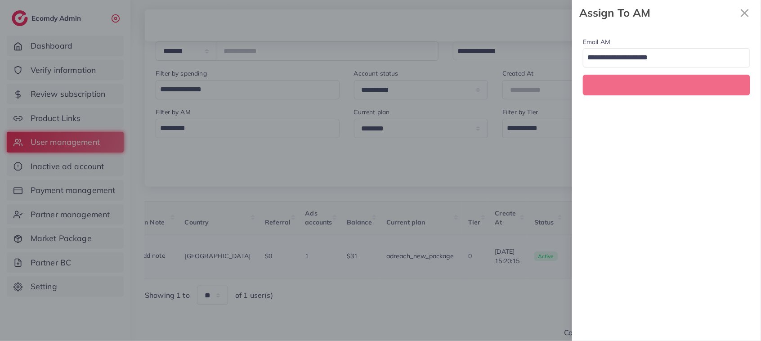
scroll to position [0, 160]
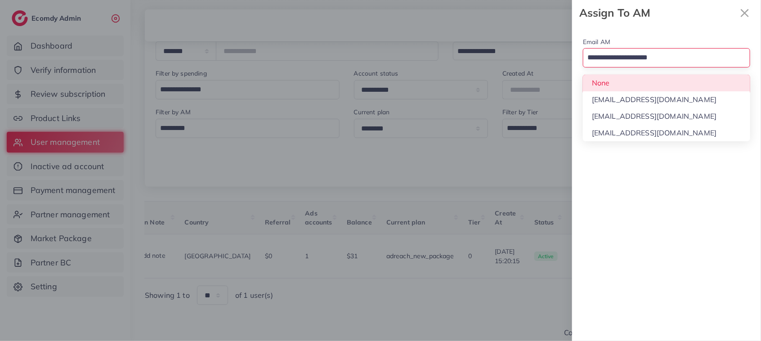
click at [693, 65] on input "Search for option" at bounding box center [661, 57] width 154 height 15
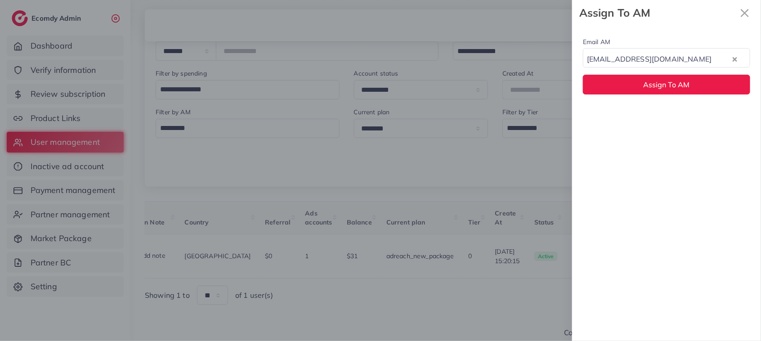
click at [669, 116] on div "Email AM natashashahid163@gmail.com Loading... None hadibaaslam@gmail.com natas…" at bounding box center [666, 183] width 189 height 315
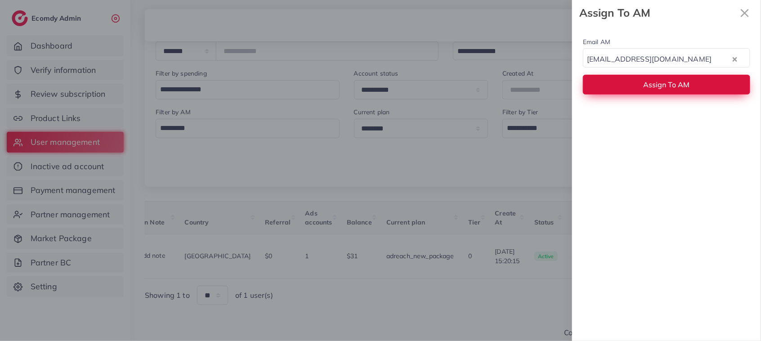
click at [658, 76] on button "Assign To AM" at bounding box center [666, 84] width 167 height 19
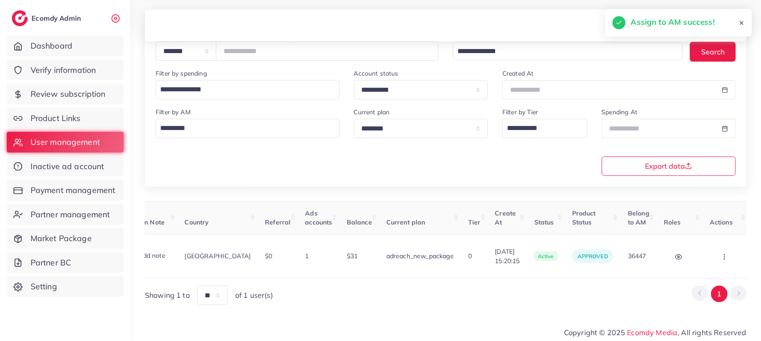
scroll to position [0, 0]
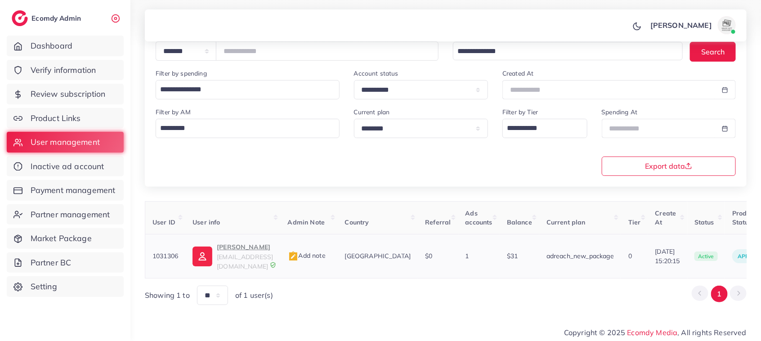
click at [230, 251] on p "Hussain Shah" at bounding box center [245, 247] width 56 height 11
drag, startPoint x: 280, startPoint y: 49, endPoint x: 230, endPoint y: 57, distance: 50.4
click at [230, 57] on input "*******" at bounding box center [327, 50] width 223 height 19
paste input "number"
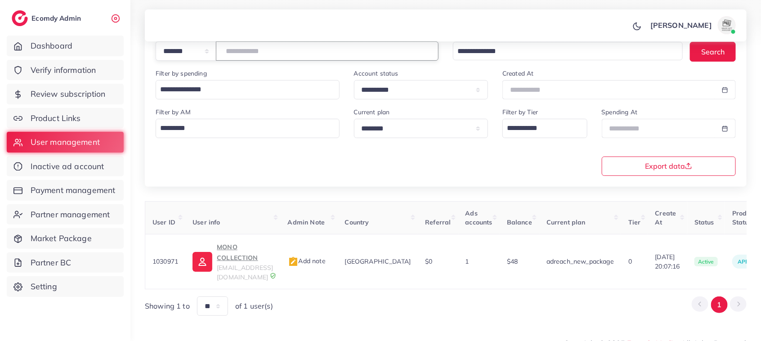
drag, startPoint x: 280, startPoint y: 52, endPoint x: 181, endPoint y: 57, distance: 99.1
click at [181, 57] on div "**********" at bounding box center [297, 50] width 283 height 19
drag, startPoint x: 266, startPoint y: 49, endPoint x: 224, endPoint y: 52, distance: 42.4
click at [224, 52] on div "**********" at bounding box center [297, 50] width 283 height 19
paste input "number"
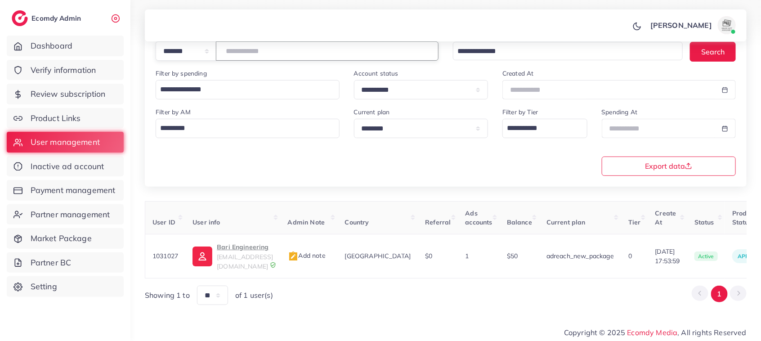
drag, startPoint x: 282, startPoint y: 55, endPoint x: 211, endPoint y: 54, distance: 71.5
click at [211, 54] on div "**********" at bounding box center [297, 50] width 283 height 19
paste input "number"
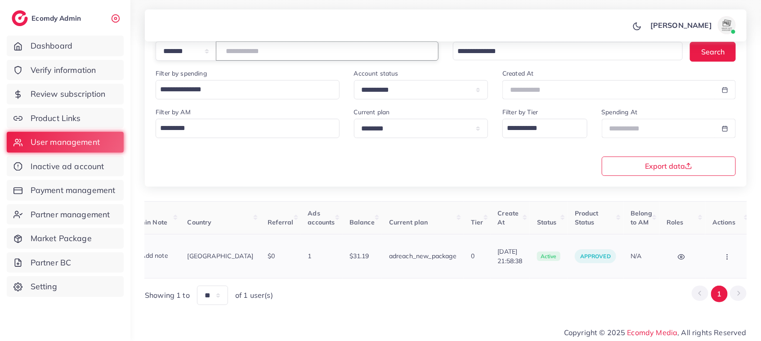
click at [717, 255] on button "button" at bounding box center [728, 256] width 31 height 20
click at [703, 257] on span "Assign to AM" at bounding box center [704, 260] width 46 height 9
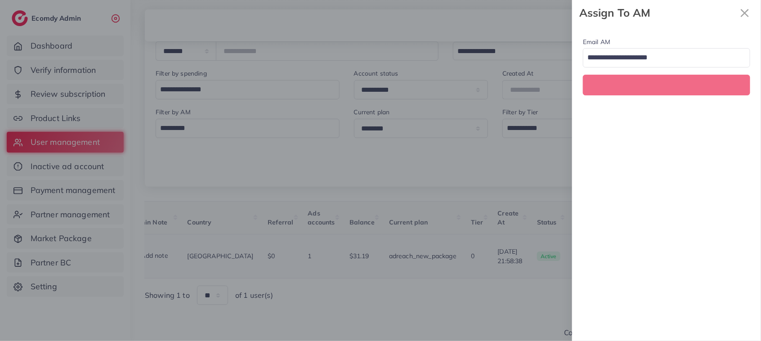
scroll to position [0, 157]
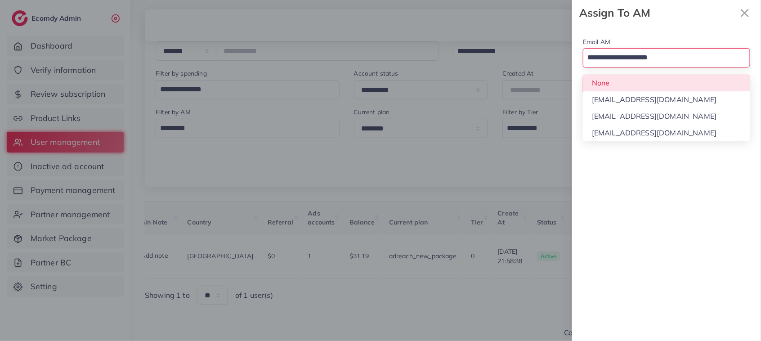
click at [673, 63] on input "Search for option" at bounding box center [661, 57] width 154 height 15
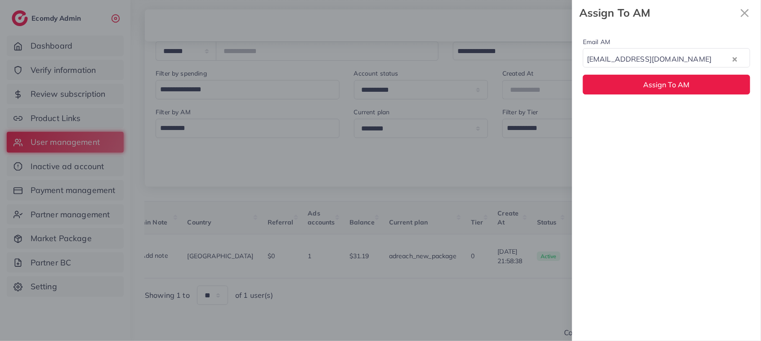
click at [659, 113] on div "Email AM natashashahid163@gmail.com Loading... None hadibaaslam@gmail.com natas…" at bounding box center [666, 183] width 189 height 315
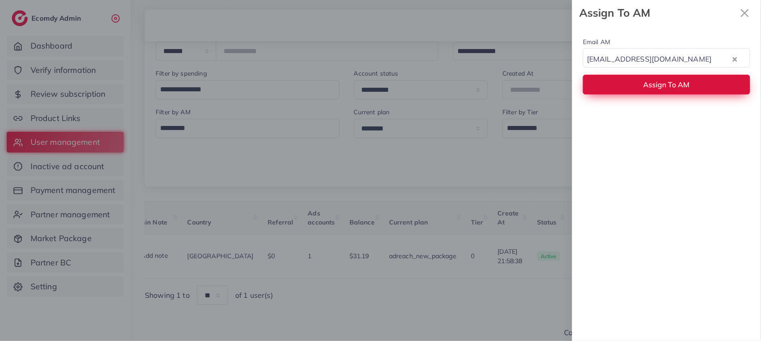
click at [662, 89] on span "Assign To AM" at bounding box center [667, 84] width 46 height 9
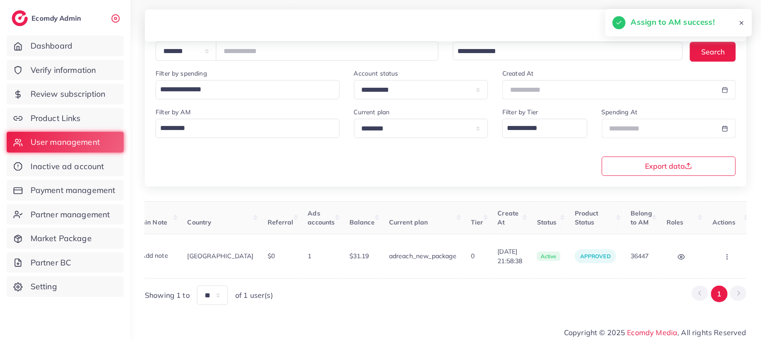
scroll to position [0, 0]
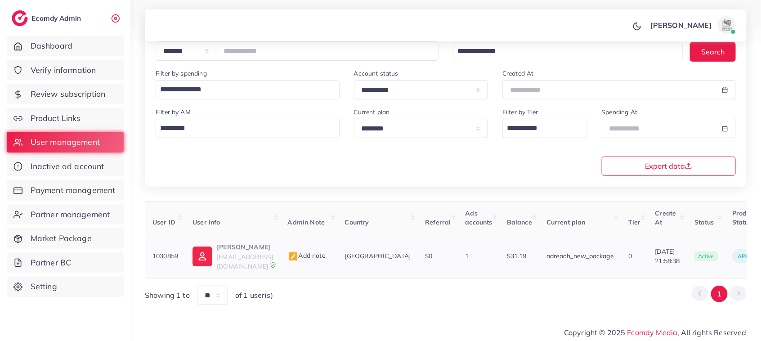
click at [250, 246] on p "qamar shahzad" at bounding box center [245, 247] width 56 height 11
drag, startPoint x: 637, startPoint y: 246, endPoint x: 672, endPoint y: 246, distance: 34.2
click at [672, 246] on td "16/07/2025, 21:58:38" at bounding box center [667, 256] width 39 height 44
copy span "16/07/2025"
drag, startPoint x: 271, startPoint y: 55, endPoint x: 230, endPoint y: 52, distance: 40.6
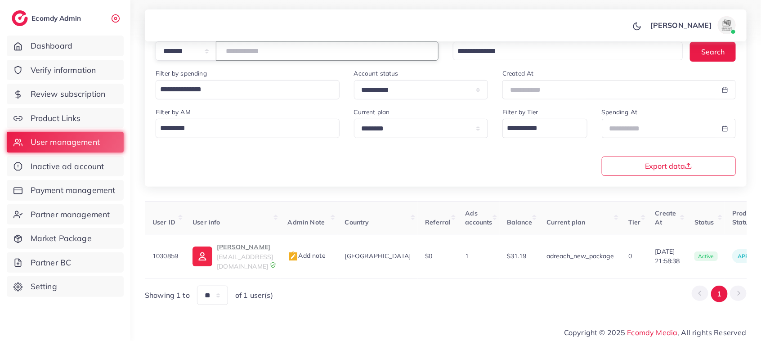
click at [230, 52] on input "*******" at bounding box center [327, 50] width 223 height 19
paste input "number"
drag, startPoint x: 274, startPoint y: 56, endPoint x: 213, endPoint y: 57, distance: 61.6
click at [213, 57] on div "**********" at bounding box center [297, 50] width 283 height 19
paste input "number"
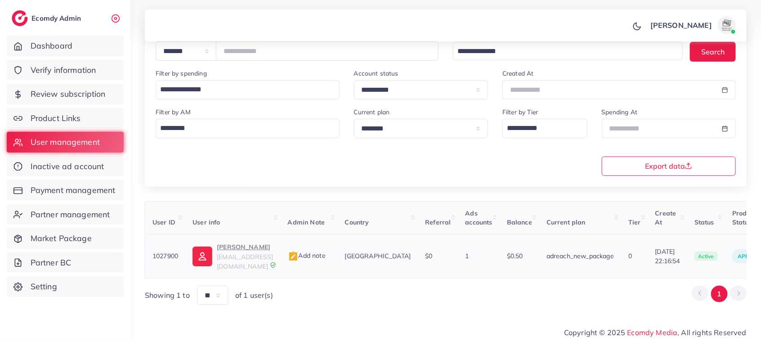
click at [232, 252] on p "George" at bounding box center [245, 247] width 56 height 11
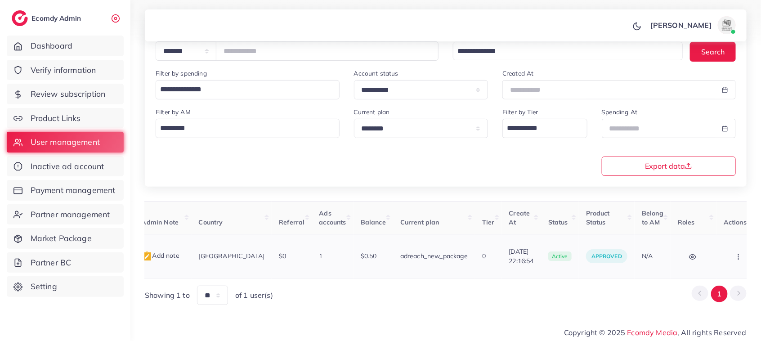
click at [735, 256] on icon "button" at bounding box center [738, 256] width 7 height 7
click at [702, 256] on span "Assign to AM" at bounding box center [715, 260] width 46 height 9
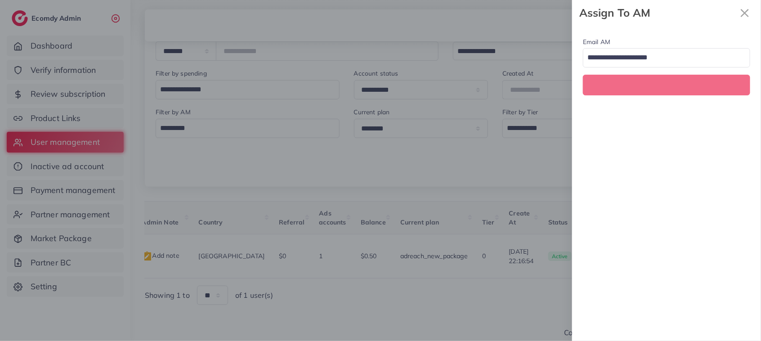
scroll to position [0, 146]
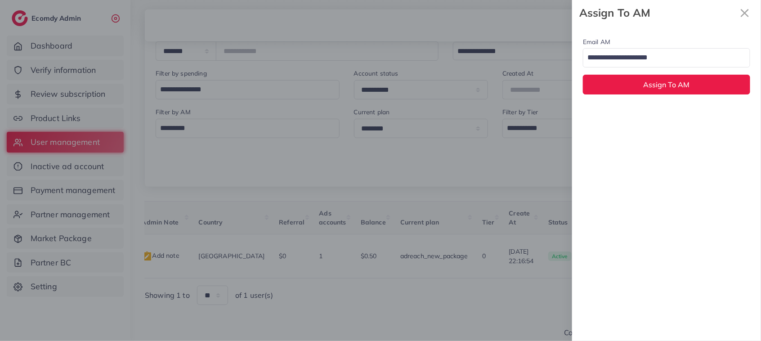
click at [669, 67] on div "Loading..." at bounding box center [666, 57] width 167 height 19
click at [670, 114] on div "Email AM natashashahid163@gmail.com Loading... None hadibaaslam@gmail.com natas…" at bounding box center [666, 183] width 189 height 315
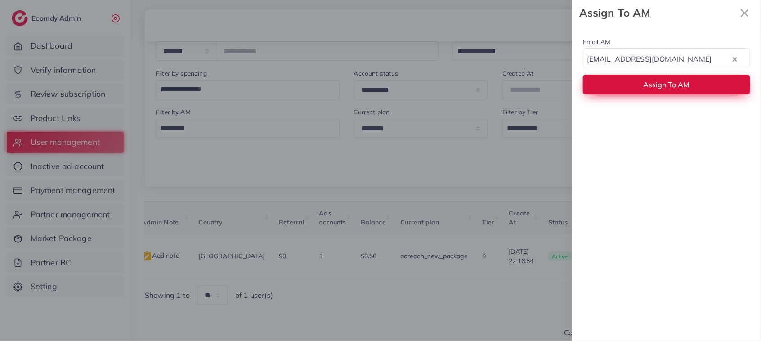
click at [668, 88] on span "Assign To AM" at bounding box center [667, 84] width 46 height 9
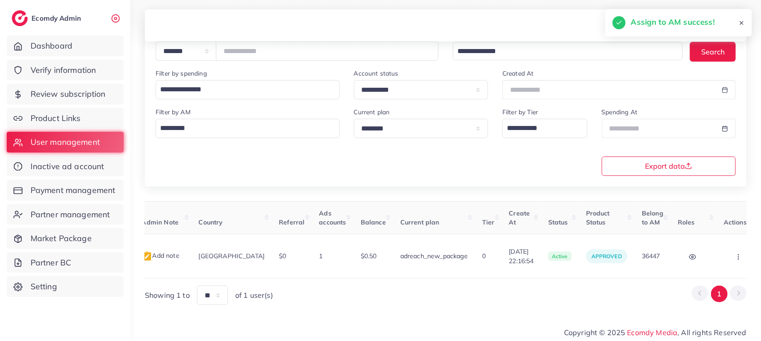
scroll to position [0, 0]
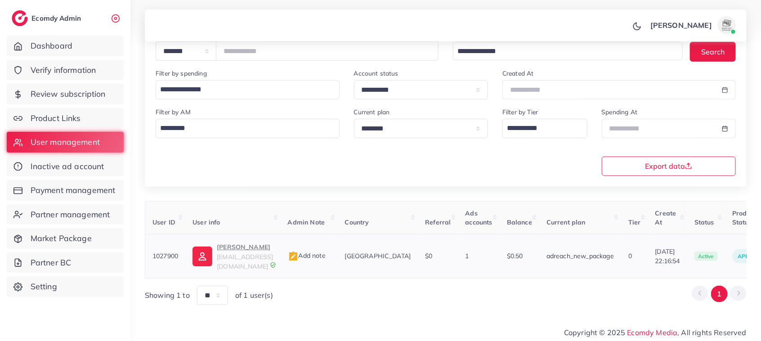
click at [229, 247] on p "George" at bounding box center [245, 247] width 56 height 11
drag, startPoint x: 265, startPoint y: 55, endPoint x: 202, endPoint y: 57, distance: 63.0
click at [202, 57] on div "**********" at bounding box center [297, 50] width 283 height 19
paste input "number"
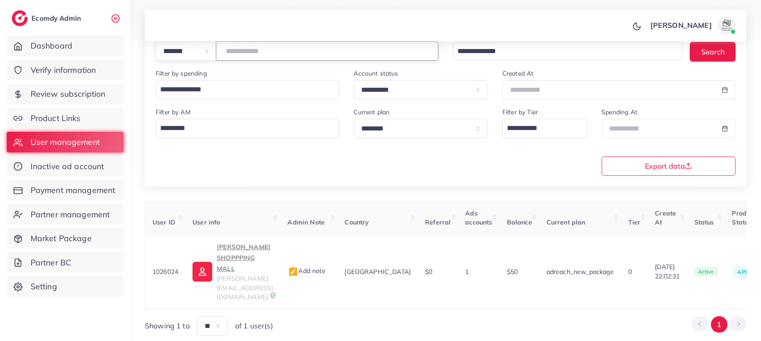
drag, startPoint x: 269, startPoint y: 58, endPoint x: 222, endPoint y: 50, distance: 47.6
click at [222, 50] on div "**********" at bounding box center [297, 50] width 283 height 19
paste input "number"
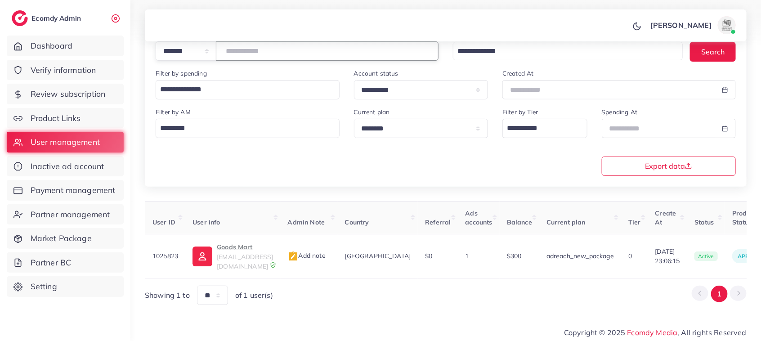
type input "*******"
click at [223, 276] on div "User ID User info Admin Note Country Referral Ads accounts Balance Current plan…" at bounding box center [446, 253] width 602 height 104
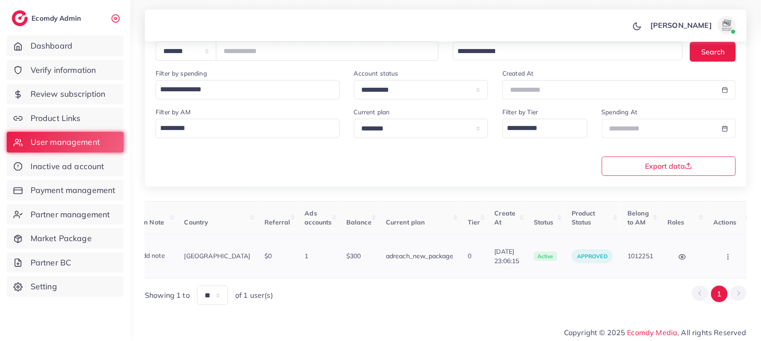
click at [727, 253] on button "button" at bounding box center [728, 256] width 31 height 20
click at [702, 257] on span "Assign to AM" at bounding box center [704, 260] width 46 height 9
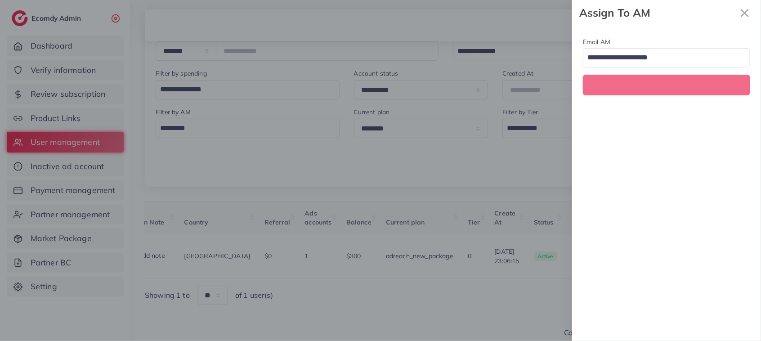
scroll to position [0, 161]
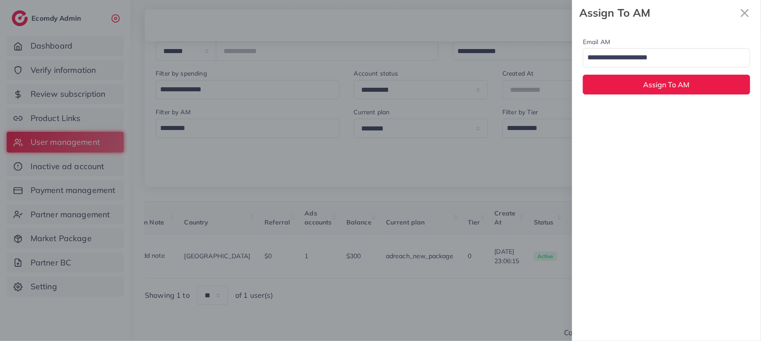
click at [680, 62] on input "Search for option" at bounding box center [661, 57] width 154 height 15
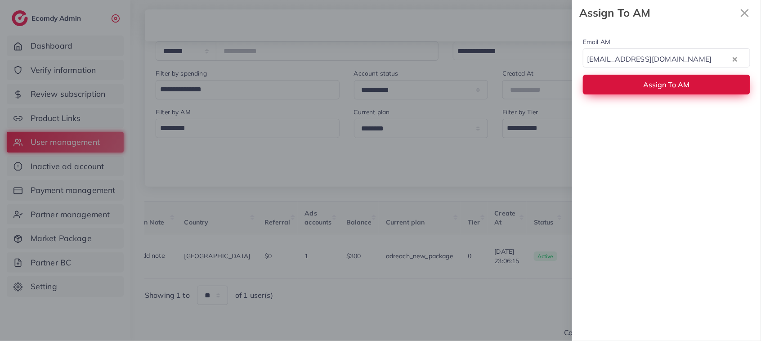
click at [659, 91] on button "Assign To AM" at bounding box center [666, 84] width 167 height 19
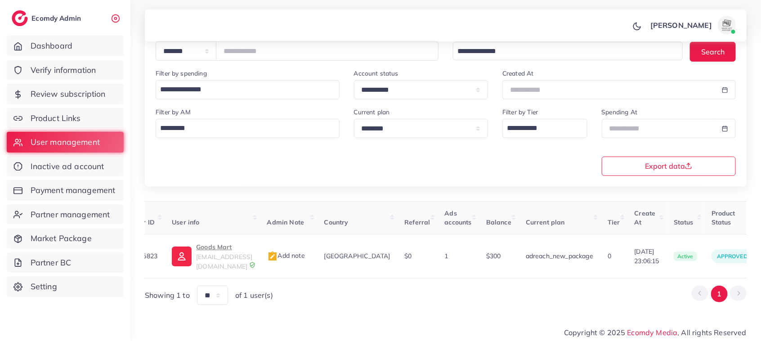
scroll to position [0, 0]
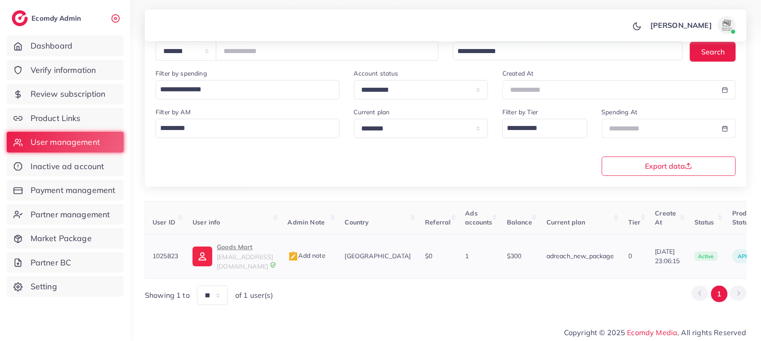
click at [233, 252] on p "Goods Mart" at bounding box center [245, 247] width 56 height 11
drag, startPoint x: 272, startPoint y: 51, endPoint x: 210, endPoint y: 46, distance: 62.7
click at [210, 46] on div "**********" at bounding box center [297, 50] width 283 height 19
click at [234, 247] on p "Goods Mart" at bounding box center [245, 247] width 56 height 11
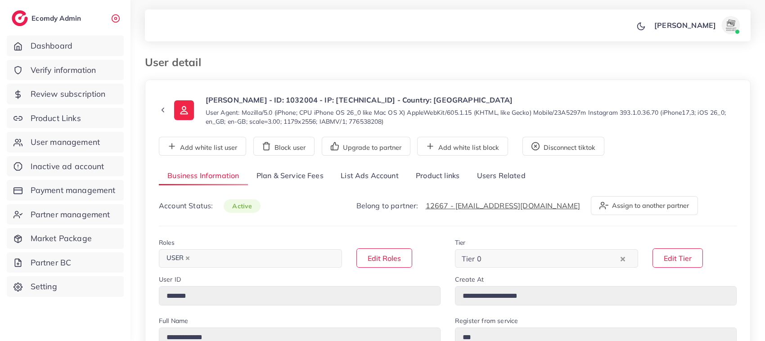
select select "********"
click at [363, 179] on link "List Ads Account" at bounding box center [369, 175] width 75 height 19
select select "********"
click at [376, 175] on link "List Ads Account" at bounding box center [369, 175] width 75 height 19
select select "********"
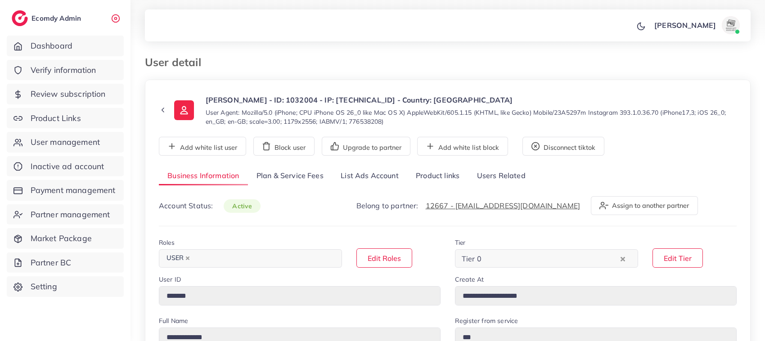
click at [364, 172] on link "List Ads Account" at bounding box center [369, 175] width 75 height 19
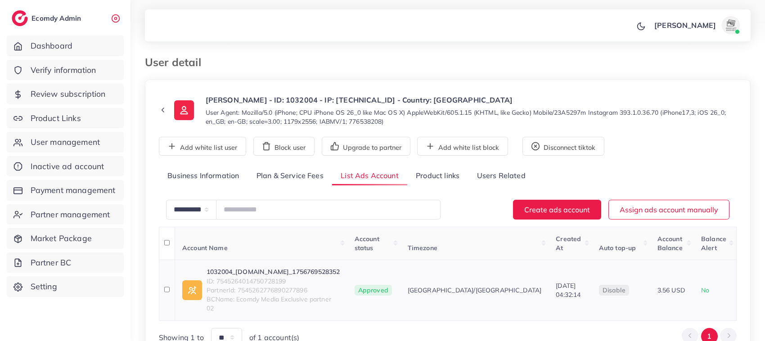
click at [255, 267] on link "1032004_[DOMAIN_NAME]_1756769528352" at bounding box center [273, 271] width 134 height 9
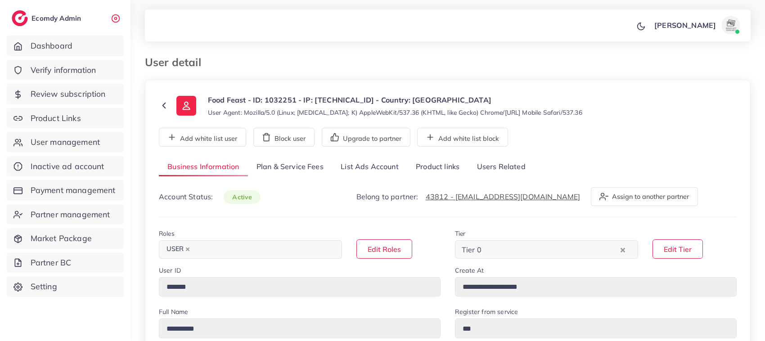
select select "********"
click at [376, 167] on link "List Ads Account" at bounding box center [369, 166] width 75 height 19
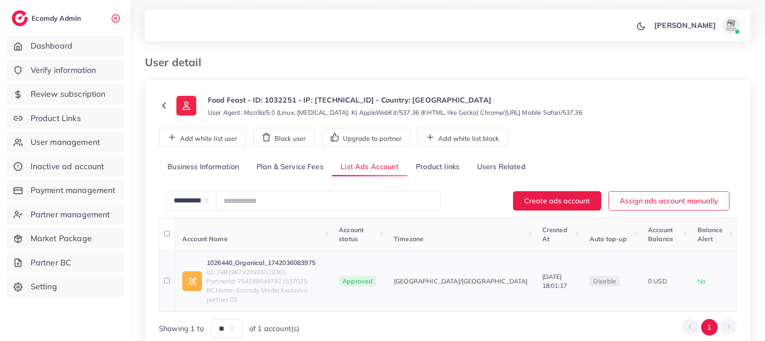
click at [226, 258] on link "1026440_Organical_1742036083975" at bounding box center [265, 262] width 118 height 9
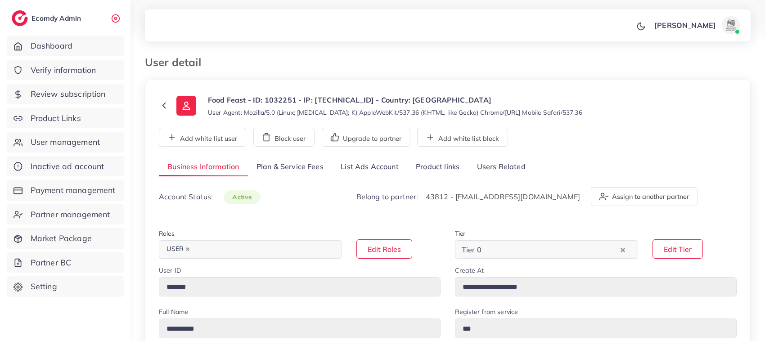
select select "********"
click at [352, 170] on link "List Ads Account" at bounding box center [369, 166] width 75 height 19
click at [360, 167] on link "List Ads Account" at bounding box center [369, 166] width 75 height 19
click at [367, 166] on link "List Ads Account" at bounding box center [369, 166] width 75 height 19
select select "********"
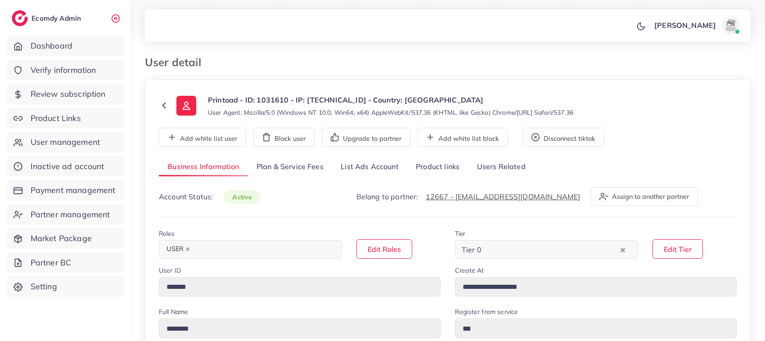
click at [380, 167] on link "List Ads Account" at bounding box center [369, 166] width 75 height 19
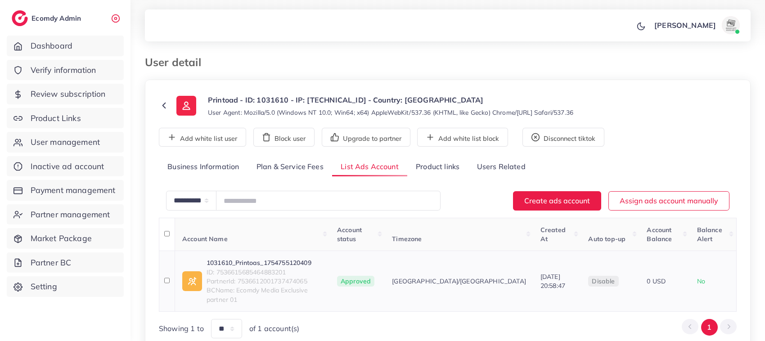
click at [295, 258] on link "1031610_Printoas_1754755120409" at bounding box center [264, 262] width 116 height 9
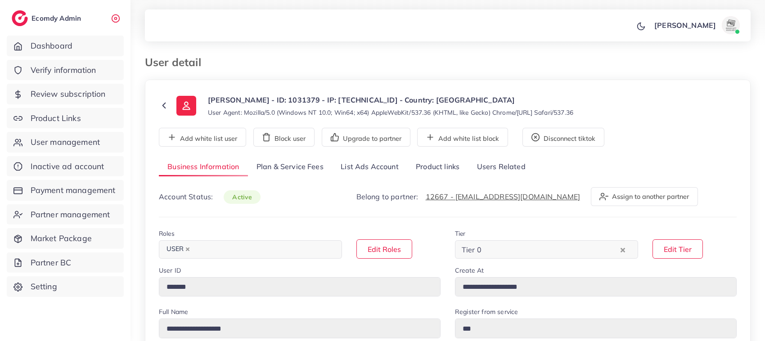
select select "********"
click at [362, 167] on link "List Ads Account" at bounding box center [369, 166] width 75 height 19
select select "********"
click at [362, 170] on link "List Ads Account" at bounding box center [369, 166] width 75 height 19
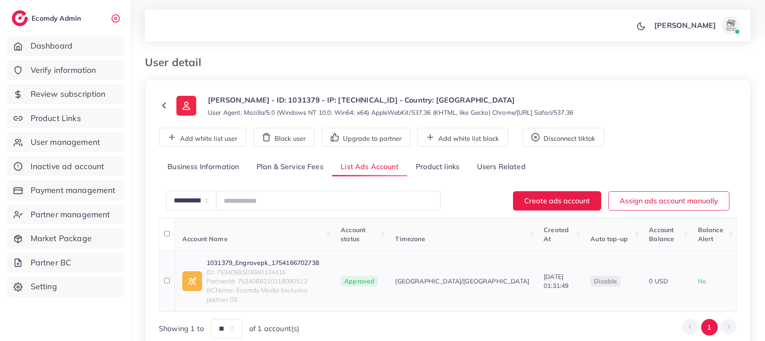
click at [297, 258] on link "1031379_Engravepk_1754166702738" at bounding box center [266, 262] width 120 height 9
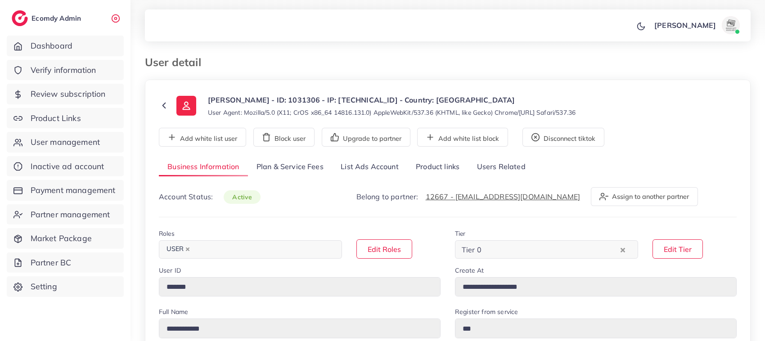
select select "********"
click at [341, 162] on link "List Ads Account" at bounding box center [369, 166] width 75 height 19
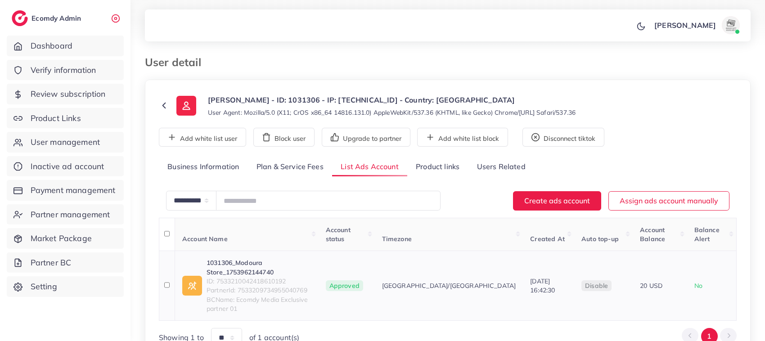
click at [249, 258] on link "1031306_Modoura Store_1753962144740" at bounding box center [258, 267] width 105 height 18
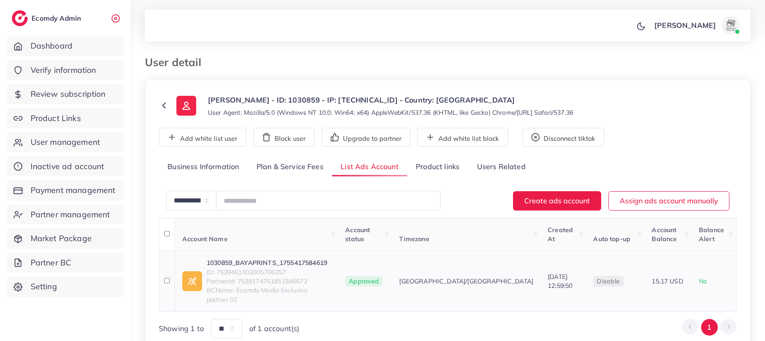
click at [272, 258] on link "1030859_BAYAPRINTS_1755417584619" at bounding box center [268, 262] width 124 height 9
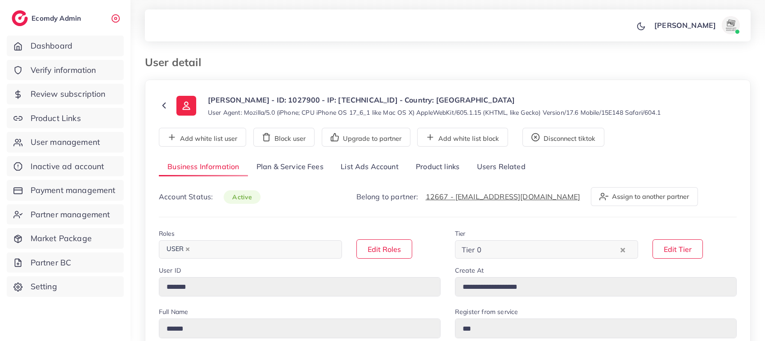
select select "**********"
click at [374, 166] on link "List Ads Account" at bounding box center [369, 166] width 75 height 19
select select "**********"
click at [378, 168] on link "List Ads Account" at bounding box center [369, 166] width 75 height 19
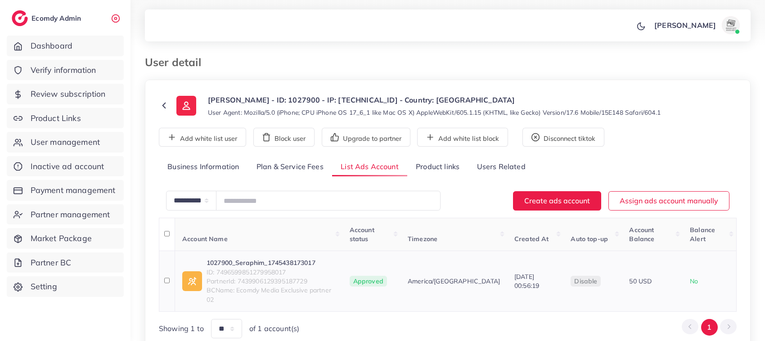
click at [244, 258] on link "1027900_Seraphim_1745438173017" at bounding box center [270, 262] width 129 height 9
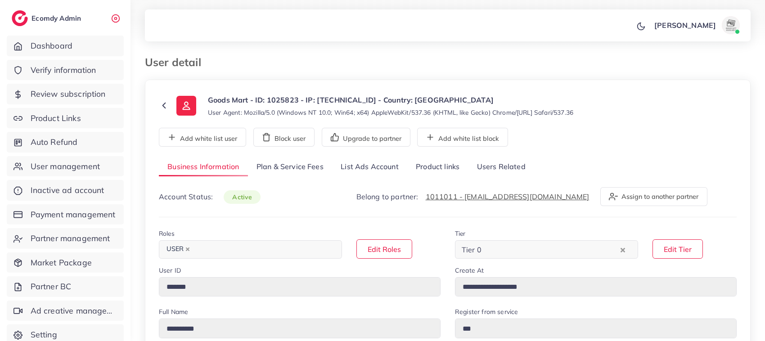
click at [381, 174] on link "List Ads Account" at bounding box center [369, 166] width 75 height 19
select select "********"
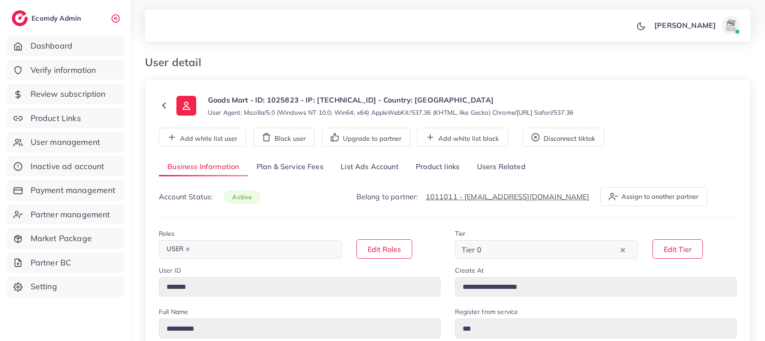
click at [374, 169] on link "List Ads Account" at bounding box center [369, 166] width 75 height 19
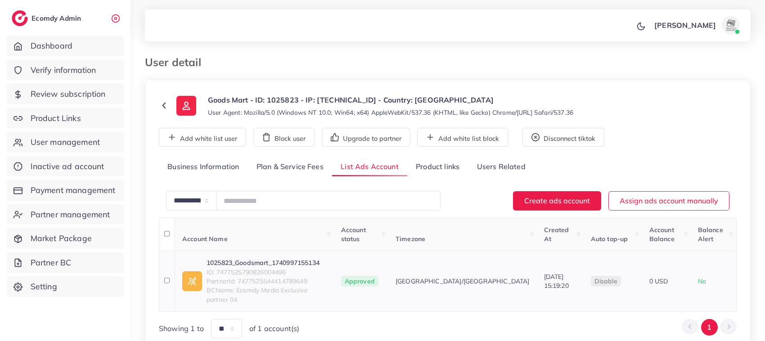
click at [262, 258] on link "1025823_Goodsmart_1740997155134" at bounding box center [266, 262] width 120 height 9
click at [165, 105] on icon at bounding box center [164, 105] width 10 height 10
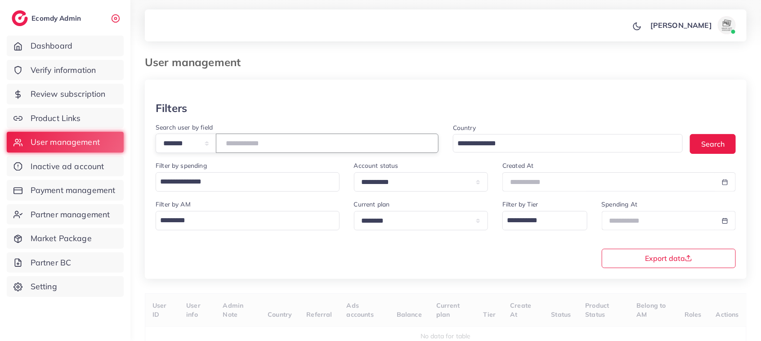
click at [305, 145] on input "number" at bounding box center [327, 143] width 223 height 19
paste input "*******"
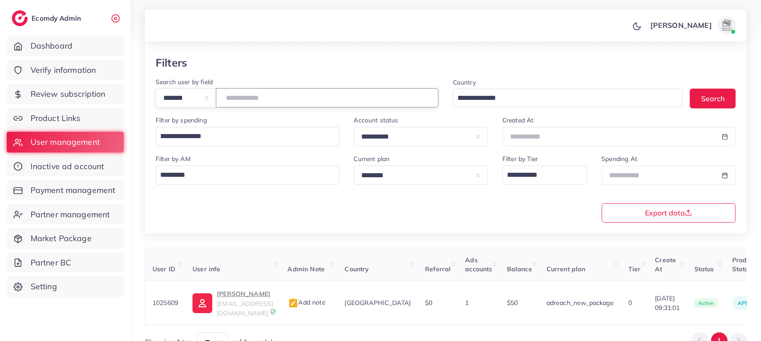
drag, startPoint x: 270, startPoint y: 98, endPoint x: 218, endPoint y: 97, distance: 51.7
click at [218, 97] on div "**********" at bounding box center [297, 97] width 283 height 19
paste input "number"
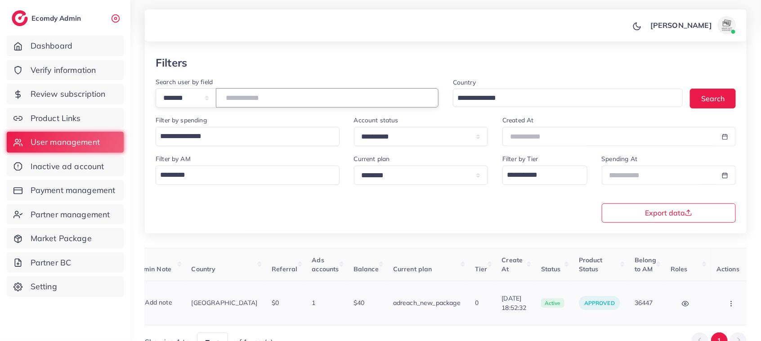
click at [728, 300] on icon "button" at bounding box center [731, 303] width 7 height 7
type input "*******"
click at [700, 295] on link "Balance Change" at bounding box center [713, 288] width 75 height 20
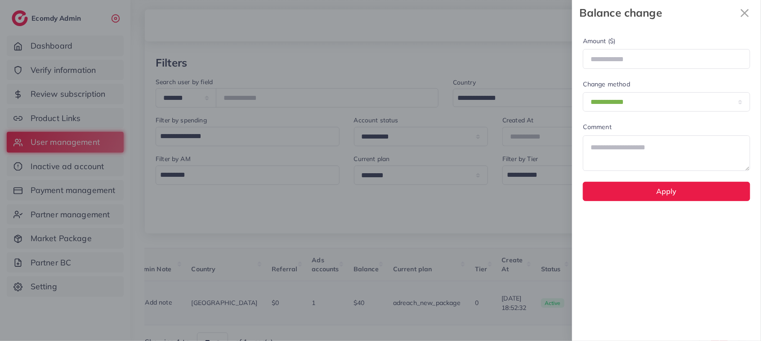
scroll to position [0, 153]
click at [511, 229] on div at bounding box center [380, 170] width 761 height 341
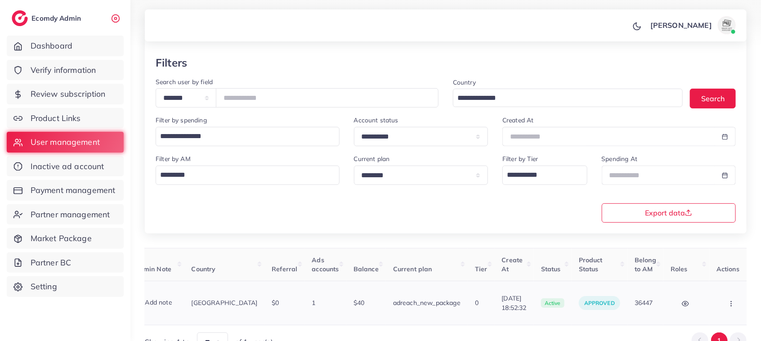
click at [724, 305] on button "button" at bounding box center [732, 303] width 31 height 20
click at [706, 303] on span "Assign to AM" at bounding box center [708, 307] width 46 height 9
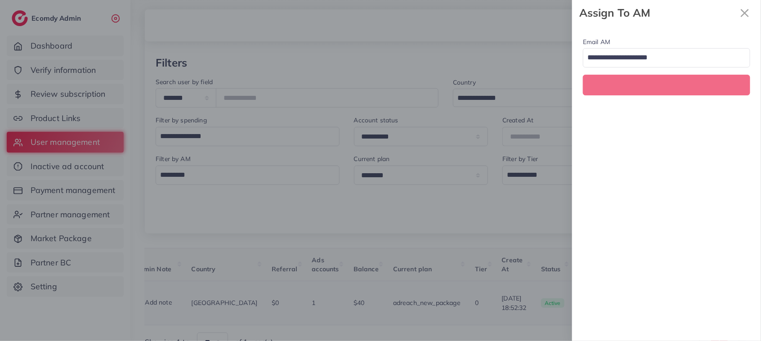
scroll to position [0, 153]
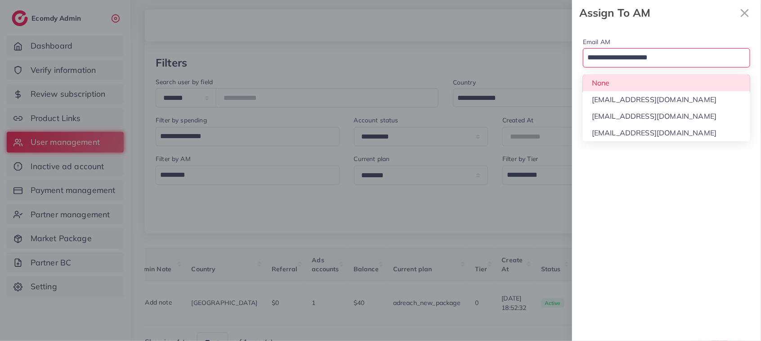
click at [636, 64] on input "Search for option" at bounding box center [661, 57] width 154 height 15
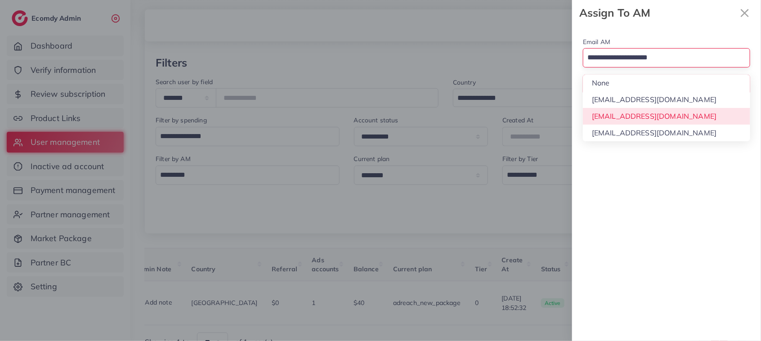
click at [629, 122] on div "Email AM Loading... None hadibaaslam@gmail.com natashashahid163@gmail.com wajah…" at bounding box center [666, 183] width 189 height 315
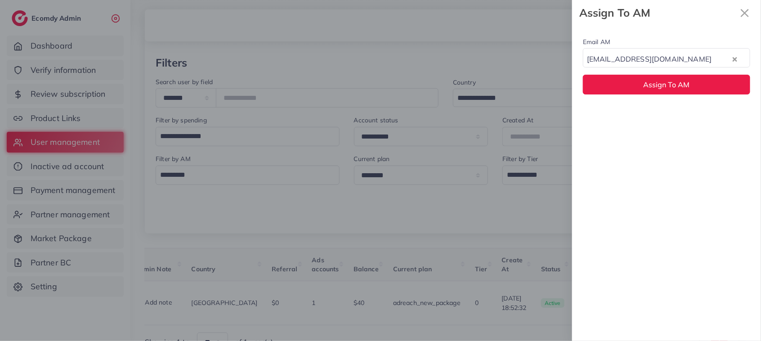
click at [629, 96] on div "Email AM natashashahid163@gmail.com Loading... Assign To AM" at bounding box center [666, 66] width 189 height 80
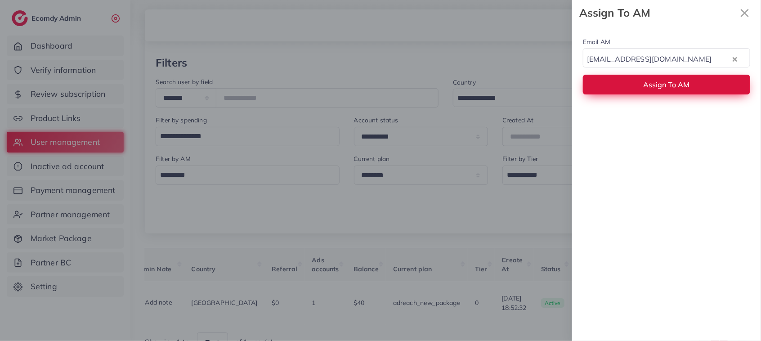
click at [628, 91] on button "Assign To AM" at bounding box center [666, 84] width 167 height 19
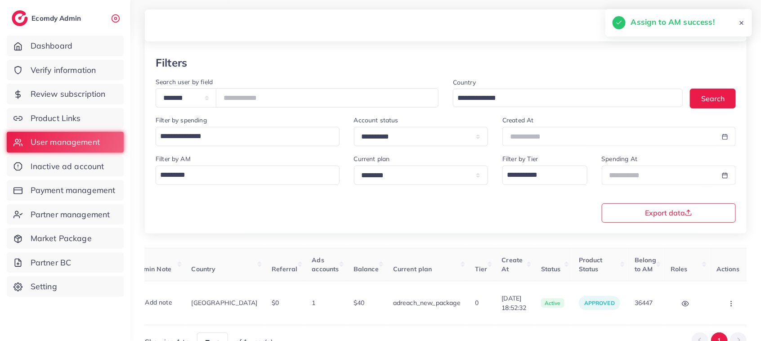
scroll to position [0, 0]
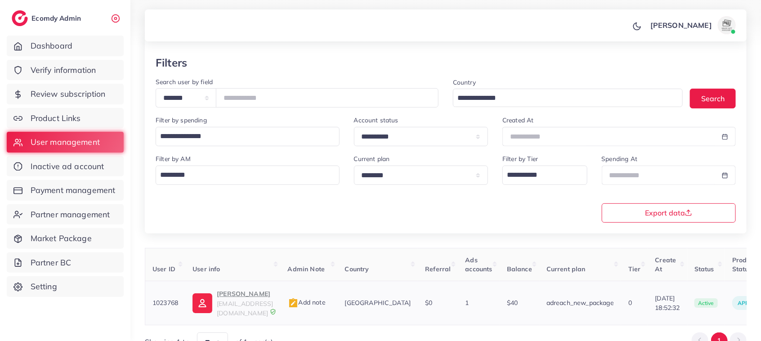
click at [228, 289] on td "Ahmed Hanif ahmedpoint8@gmail.com" at bounding box center [232, 303] width 95 height 44
click at [230, 296] on p "Ahmed Hanif" at bounding box center [245, 293] width 56 height 11
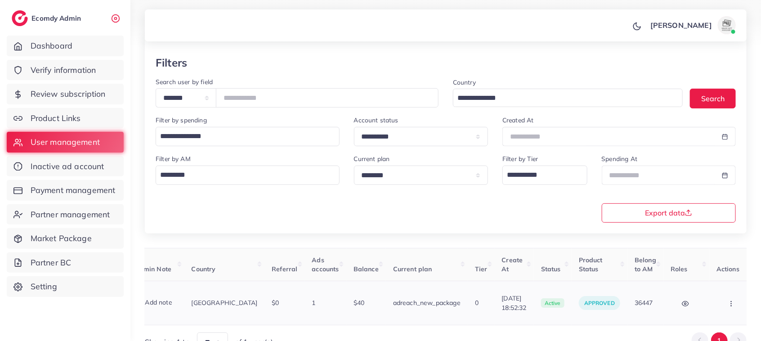
click at [717, 305] on button "button" at bounding box center [732, 303] width 31 height 20
click at [700, 304] on span "Assign to AM" at bounding box center [708, 307] width 46 height 9
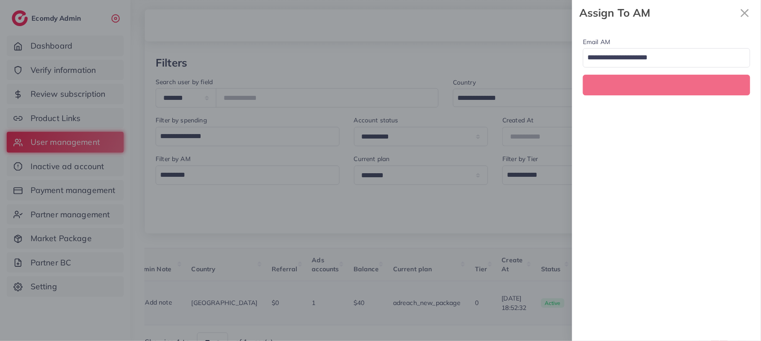
scroll to position [0, 153]
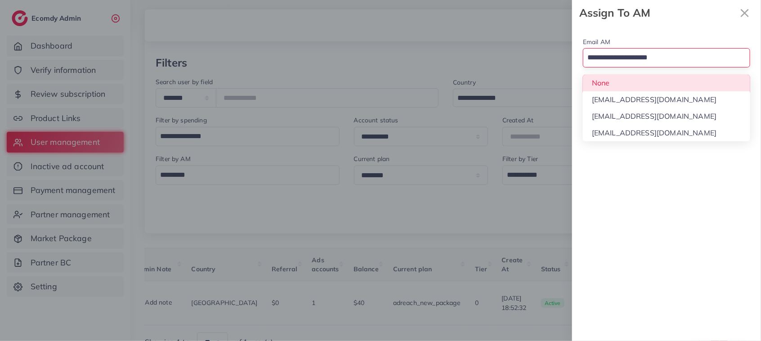
click at [663, 55] on input "Search for option" at bounding box center [661, 57] width 154 height 15
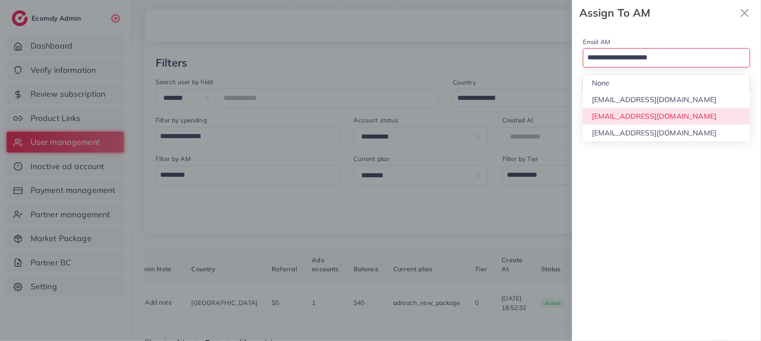
click at [649, 112] on div "Email AM Loading... None hadibaaslam@gmail.com natashashahid163@gmail.com wajah…" at bounding box center [666, 183] width 189 height 315
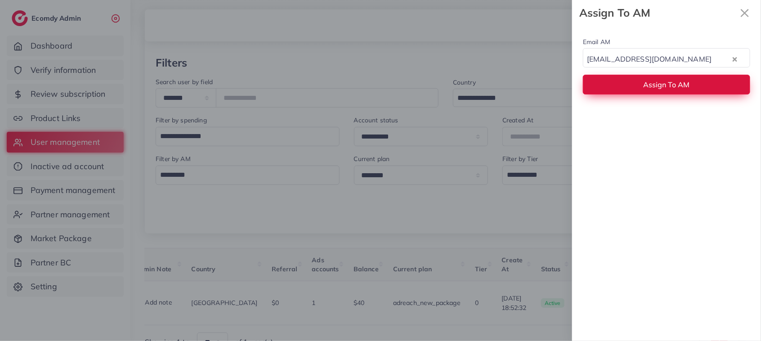
click at [657, 84] on span "Assign To AM" at bounding box center [667, 84] width 46 height 9
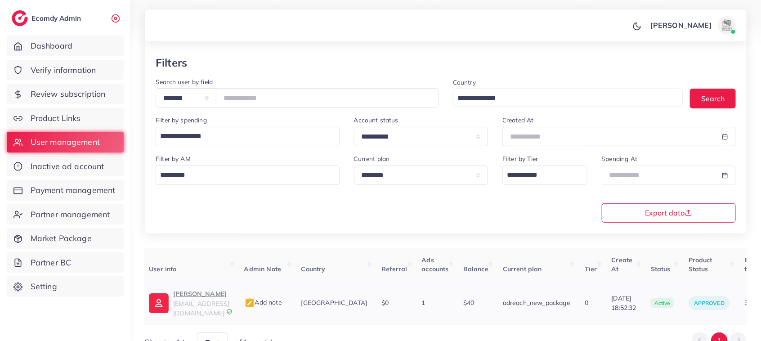
scroll to position [0, 22]
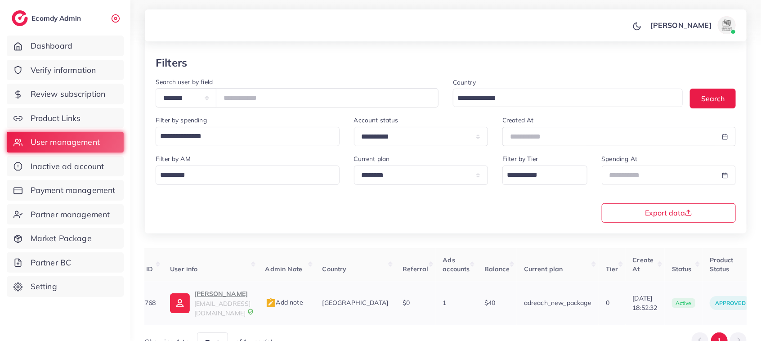
click at [206, 291] on p "Ahmed Hanif" at bounding box center [222, 293] width 56 height 11
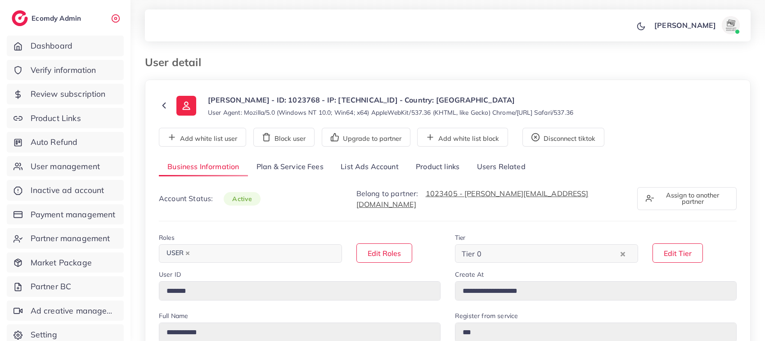
select select "********"
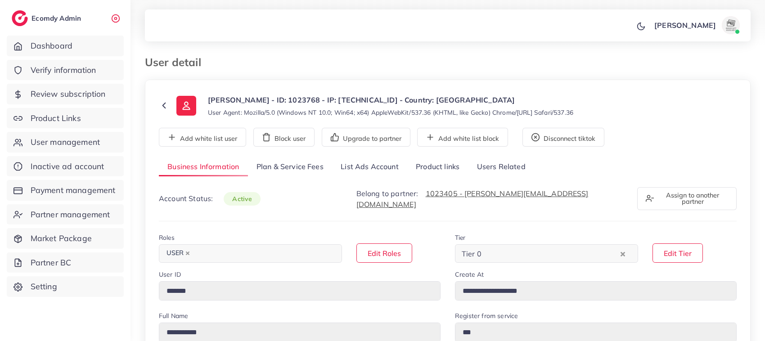
click at [366, 166] on link "List Ads Account" at bounding box center [369, 166] width 75 height 19
select select "********"
click at [350, 172] on link "List Ads Account" at bounding box center [369, 166] width 75 height 19
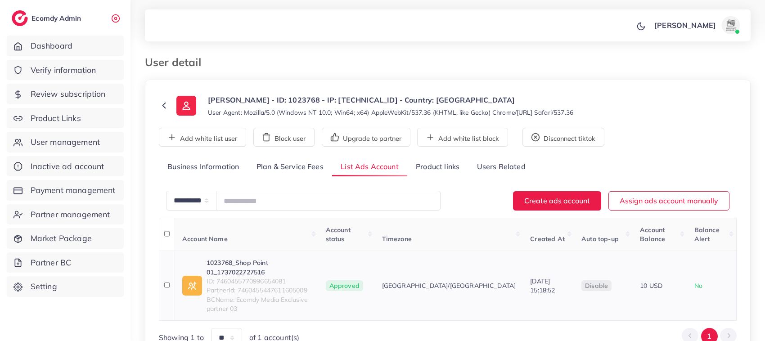
click at [284, 258] on link "1023768_Shop Point 01_1737022727516" at bounding box center [258, 267] width 105 height 18
click at [239, 277] on span "ID: 7460455770996654081" at bounding box center [258, 281] width 105 height 9
click at [239, 258] on link "1023768_Shop Point 01_1737022727516" at bounding box center [258, 267] width 105 height 18
